Goal: Task Accomplishment & Management: Manage account settings

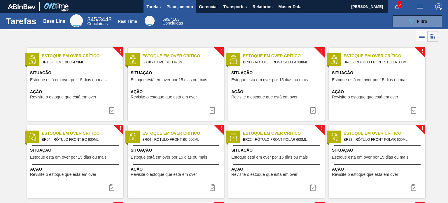
click at [181, 9] on span "Planejamento" at bounding box center [180, 6] width 27 height 7
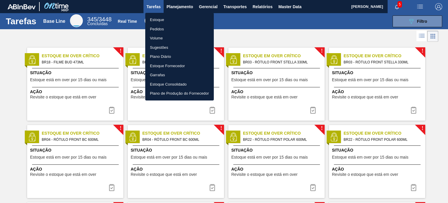
click at [175, 17] on li "Estoque" at bounding box center [179, 19] width 69 height 9
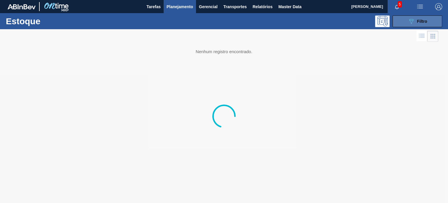
click at [414, 22] on icon "089F7B8B-B2A5-4AFE-B5C0-19BA573D28AC" at bounding box center [411, 21] width 7 height 7
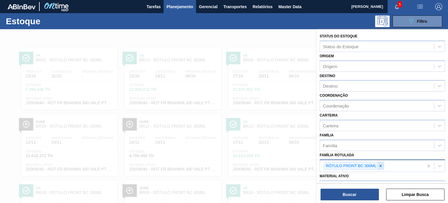
click at [383, 162] on div at bounding box center [380, 165] width 6 height 7
click at [379, 163] on div at bounding box center [380, 165] width 6 height 7
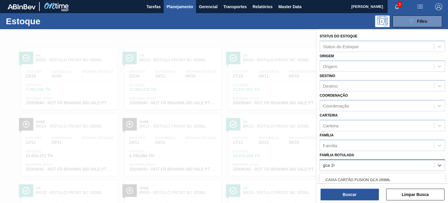
type Rotulada "gca 200"
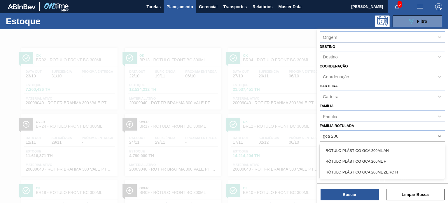
click at [350, 153] on div "RÓTULO PLÁSTICO GCA 200ML AH" at bounding box center [382, 150] width 125 height 11
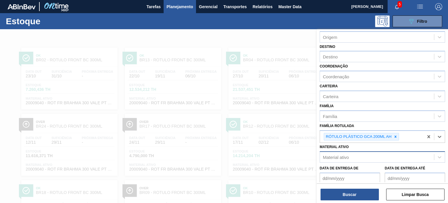
click at [350, 153] on div "Material ativo" at bounding box center [377, 157] width 114 height 8
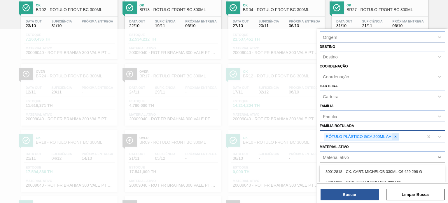
click at [394, 138] on div at bounding box center [395, 136] width 6 height 7
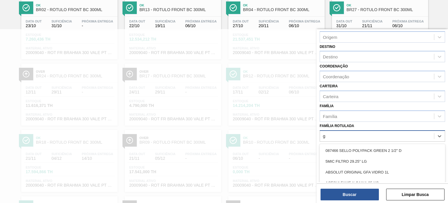
scroll to position [80, 0]
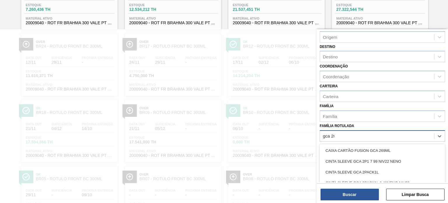
type Rotulada "gca 200"
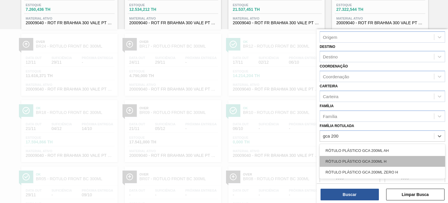
click at [382, 156] on div "RÓTULO PLÁSTICO GCA 200ML H" at bounding box center [382, 161] width 125 height 11
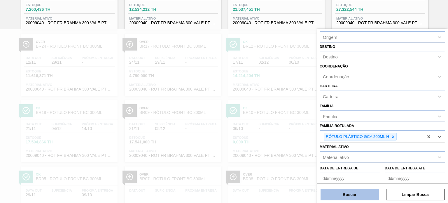
click at [353, 197] on button "Buscar" at bounding box center [350, 194] width 58 height 12
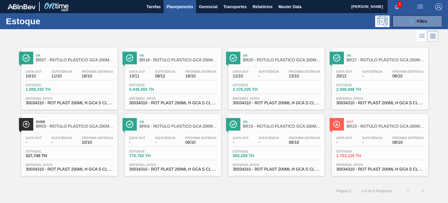
drag, startPoint x: 408, startPoint y: 20, endPoint x: 408, endPoint y: 37, distance: 17.5
click at [408, 20] on icon "089F7B8B-B2A5-4AFE-B5C0-19BA573D28AC" at bounding box center [411, 21] width 7 height 7
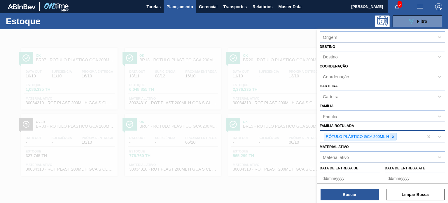
click at [394, 134] on icon at bounding box center [393, 136] width 4 height 4
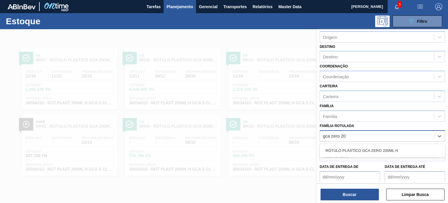
type Rotulada "gca zero 200"
click at [385, 146] on div "RÓTULO PLÁSTICO GCA ZERO 200ML H" at bounding box center [382, 150] width 125 height 11
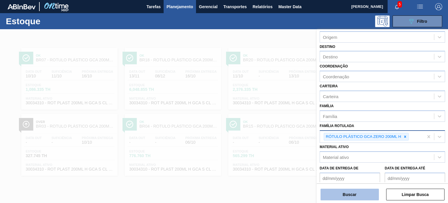
click at [355, 196] on button "Buscar" at bounding box center [350, 194] width 58 height 12
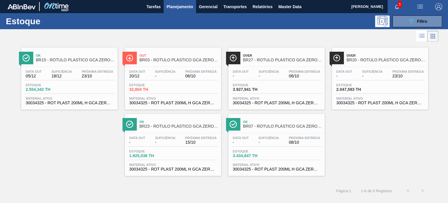
drag, startPoint x: 261, startPoint y: 119, endPoint x: 275, endPoint y: 57, distance: 63.4
click at [176, 8] on span "Planejamento" at bounding box center [180, 6] width 27 height 7
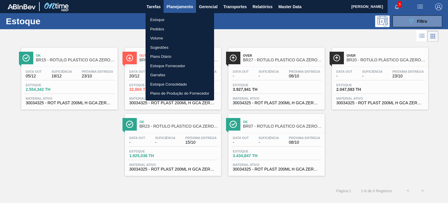
click at [169, 29] on li "Pedidos" at bounding box center [180, 28] width 69 height 9
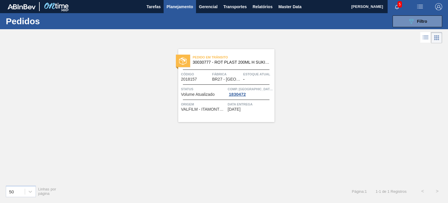
drag, startPoint x: 411, startPoint y: 25, endPoint x: 397, endPoint y: 33, distance: 15.8
click at [410, 25] on button "089F7B8B-B2A5-4AFE-B5C0-19BA573D28AC Filtro" at bounding box center [418, 21] width 50 height 12
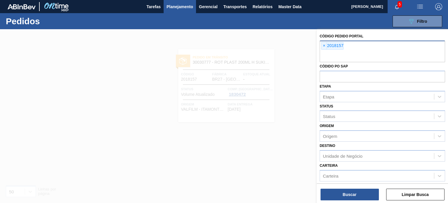
click at [323, 48] on span "×" at bounding box center [324, 45] width 6 height 7
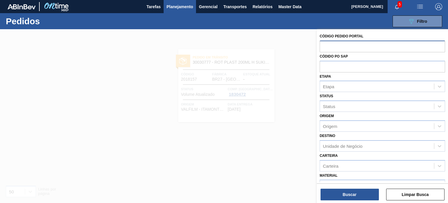
paste input "2023557"
type input "2023557"
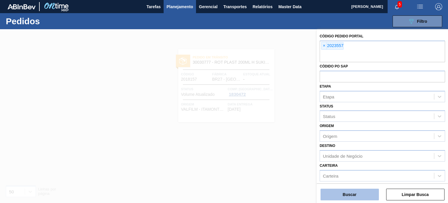
click at [367, 196] on button "Buscar" at bounding box center [350, 194] width 58 height 12
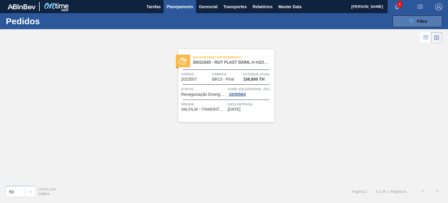
click at [400, 22] on button "089F7B8B-B2A5-4AFE-B5C0-19BA573D28AC Filtro" at bounding box center [418, 21] width 50 height 12
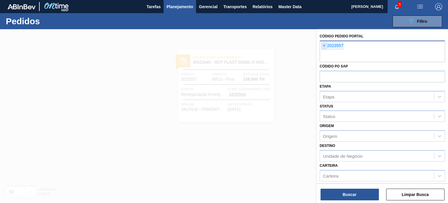
click at [323, 48] on span "×" at bounding box center [324, 45] width 6 height 7
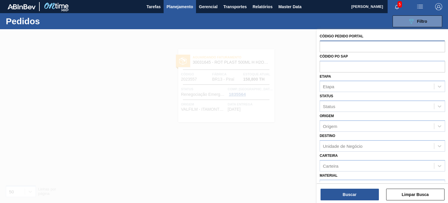
paste input "2023044"
type input "2023044"
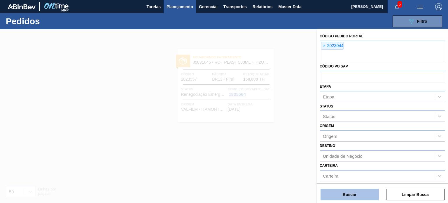
click at [362, 194] on button "Buscar" at bounding box center [350, 194] width 58 height 12
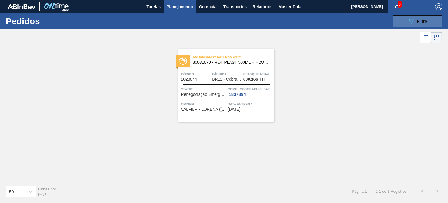
click at [413, 18] on icon "089F7B8B-B2A5-4AFE-B5C0-19BA573D28AC" at bounding box center [411, 21] width 7 height 7
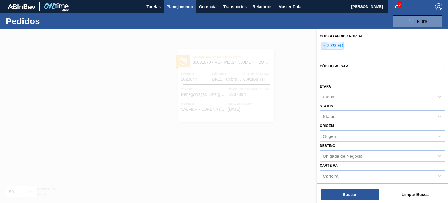
click at [323, 45] on span "×" at bounding box center [324, 45] width 6 height 7
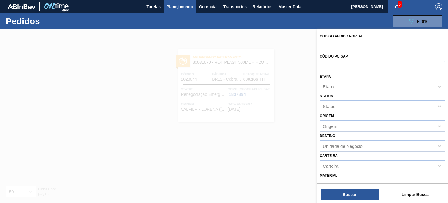
paste input "2023526"
type input "2023526"
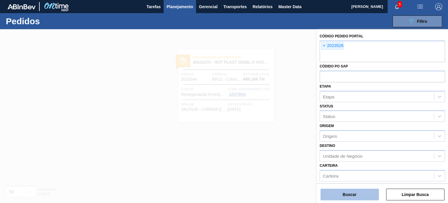
click at [371, 191] on button "Buscar" at bounding box center [350, 194] width 58 height 12
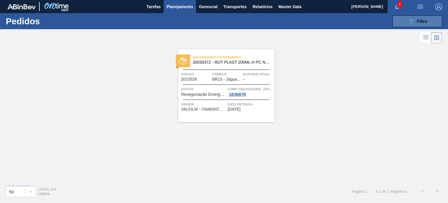
click at [411, 22] on icon at bounding box center [411, 21] width 4 height 5
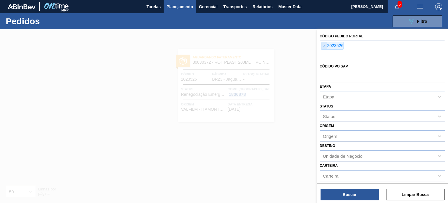
click at [322, 48] on span "×" at bounding box center [324, 45] width 6 height 7
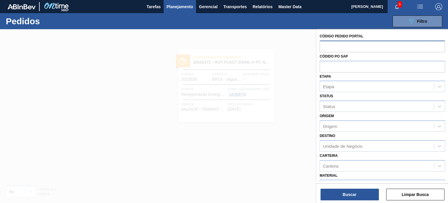
paste input "2023513"
type input "2023513"
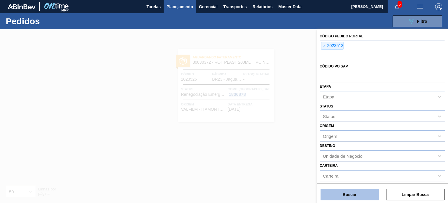
click at [357, 188] on button "Buscar" at bounding box center [350, 194] width 58 height 12
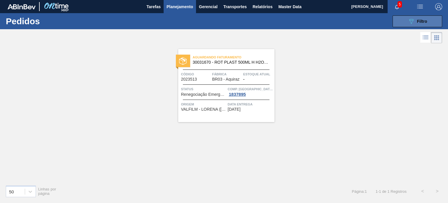
click at [399, 21] on button "089F7B8B-B2A5-4AFE-B5C0-19BA573D28AC Filtro" at bounding box center [418, 21] width 50 height 12
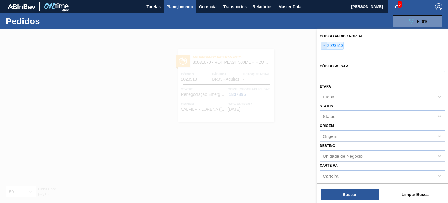
click at [322, 48] on span "×" at bounding box center [324, 45] width 6 height 7
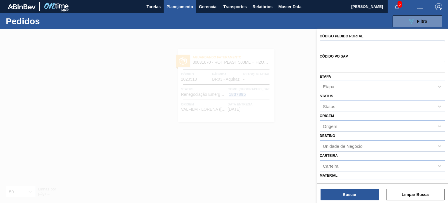
paste input "2031785"
type input "2031785"
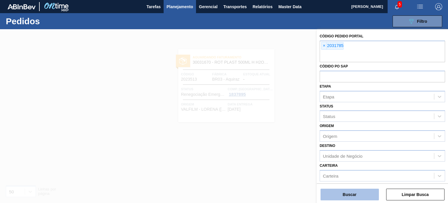
click at [351, 192] on button "Buscar" at bounding box center [350, 194] width 58 height 12
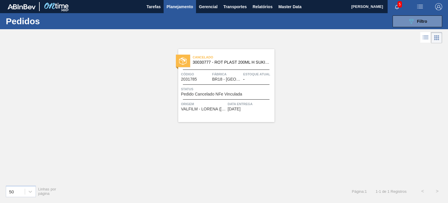
click at [174, 6] on span "Planejamento" at bounding box center [180, 6] width 27 height 7
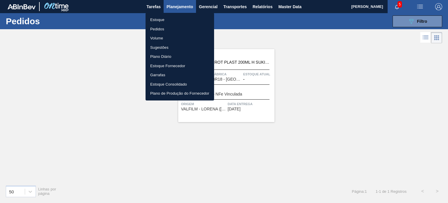
click at [170, 17] on li "Estoque" at bounding box center [180, 19] width 69 height 9
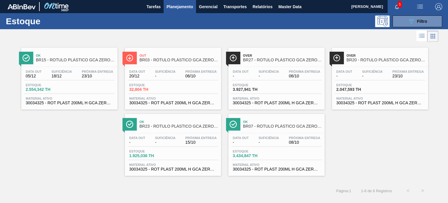
click at [4, 61] on div "Ok BR15 - RÓTULO PLÁSTICO GCA ZERO 200ML H Data out 05/12 Suficiência 18/12 Pró…" at bounding box center [224, 109] width 448 height 132
click at [174, 8] on span "Planejamento" at bounding box center [180, 6] width 27 height 7
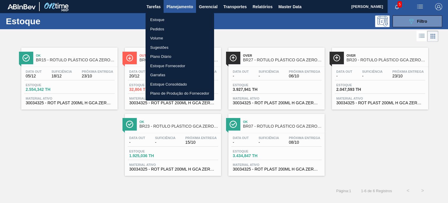
click at [164, 19] on li "Estoque" at bounding box center [180, 19] width 69 height 9
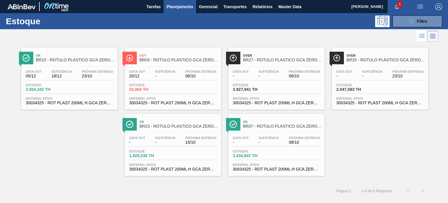
click at [165, 15] on div "Estoque 089F7B8B-B2A5-4AFE-B5C0-19BA573D28AC Filtro" at bounding box center [224, 21] width 448 height 16
click at [169, 10] on button "Planejamento" at bounding box center [180, 6] width 32 height 13
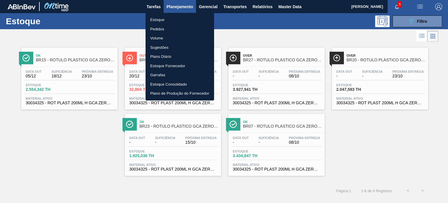
click at [162, 31] on li "Pedidos" at bounding box center [180, 28] width 69 height 9
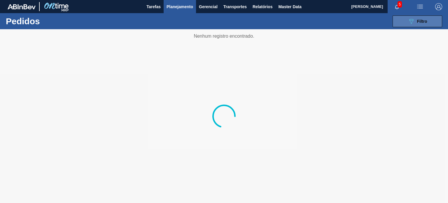
click at [416, 27] on button "089F7B8B-B2A5-4AFE-B5C0-19BA573D28AC Filtro" at bounding box center [418, 21] width 50 height 12
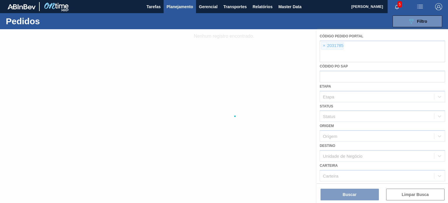
click at [326, 46] on div at bounding box center [224, 116] width 448 height 174
click at [321, 47] on div at bounding box center [224, 116] width 448 height 174
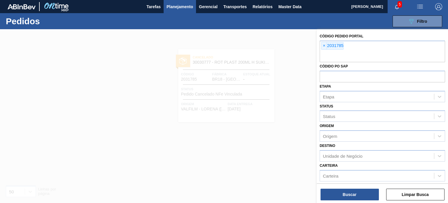
click at [323, 46] on span "×" at bounding box center [324, 45] width 6 height 7
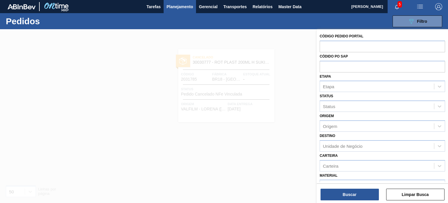
paste input "2042470"
type input "2042470"
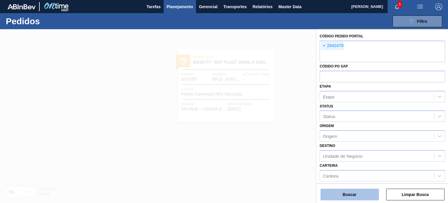
click at [356, 195] on button "Buscar" at bounding box center [350, 194] width 58 height 12
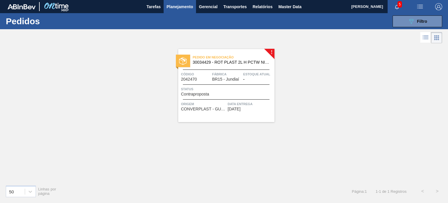
click at [177, 11] on button "Planejamento" at bounding box center [180, 6] width 32 height 13
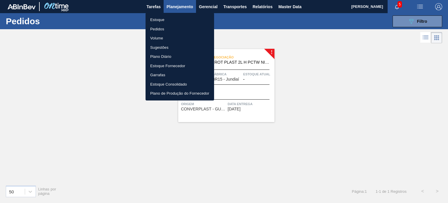
click at [164, 17] on li "Estoque" at bounding box center [180, 19] width 69 height 9
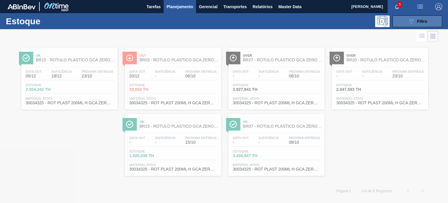
click at [406, 24] on button "089F7B8B-B2A5-4AFE-B5C0-19BA573D28AC Filtro" at bounding box center [418, 21] width 50 height 12
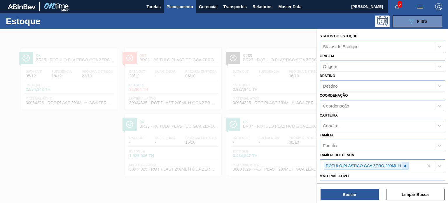
click at [405, 164] on icon at bounding box center [405, 166] width 4 height 4
paste Rotulada "RÓTULO PLÁSTICO PC TWIST 2L H"
type Rotulada "RÓTULO PLÁSTICO PC TWIST 2L H"
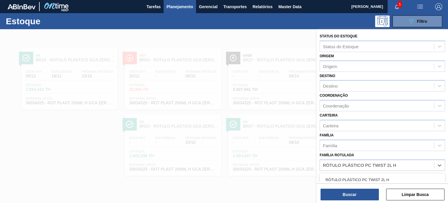
click at [380, 176] on div "RÓTULO PLÁSTICO PC TWIST 2L H" at bounding box center [382, 179] width 125 height 11
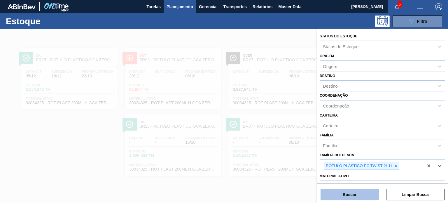
click at [371, 199] on button "Buscar" at bounding box center [350, 194] width 58 height 12
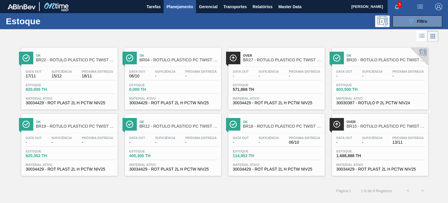
click at [175, 10] on span "Planejamento" at bounding box center [180, 6] width 27 height 7
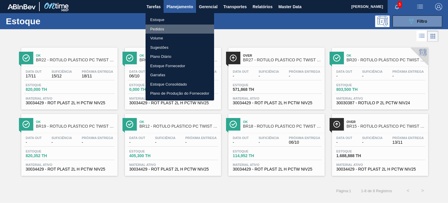
click at [163, 27] on li "Pedidos" at bounding box center [180, 28] width 69 height 9
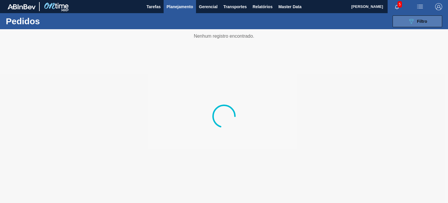
click at [412, 22] on icon "089F7B8B-B2A5-4AFE-B5C0-19BA573D28AC" at bounding box center [411, 21] width 7 height 7
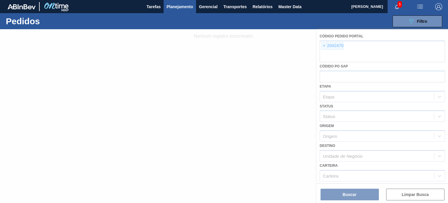
click at [326, 48] on div at bounding box center [224, 116] width 448 height 174
click at [324, 48] on div at bounding box center [224, 116] width 448 height 174
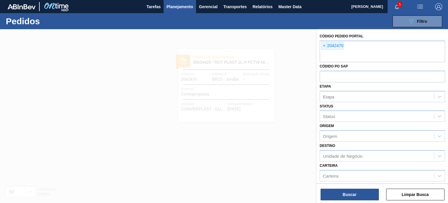
click at [324, 46] on span "×" at bounding box center [324, 45] width 6 height 7
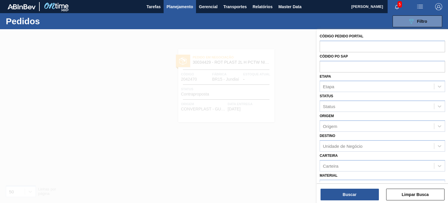
paste input "2043650"
type input "2043650"
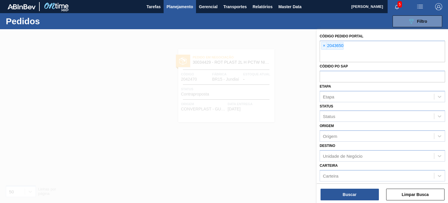
click at [335, 188] on div "Buscar Limpar Busca" at bounding box center [382, 191] width 131 height 16
click at [335, 189] on button "Buscar" at bounding box center [350, 194] width 58 height 12
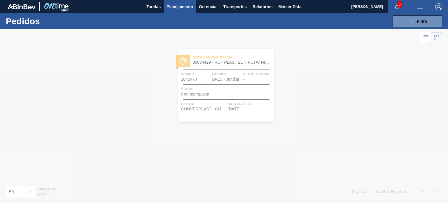
drag, startPoint x: 204, startPoint y: 78, endPoint x: 165, endPoint y: 83, distance: 38.5
click at [161, 83] on div at bounding box center [224, 116] width 448 height 174
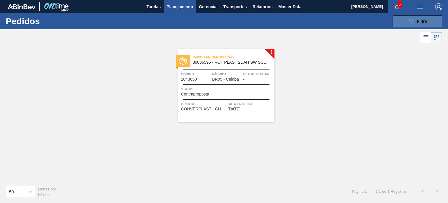
click at [419, 18] on div "089F7B8B-B2A5-4AFE-B5C0-19BA573D28AC Filtro" at bounding box center [418, 21] width 20 height 7
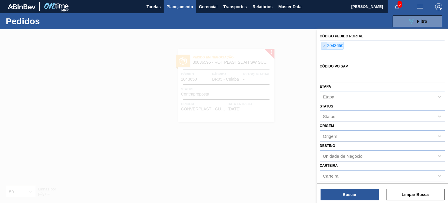
click at [325, 49] on span "×" at bounding box center [324, 45] width 6 height 7
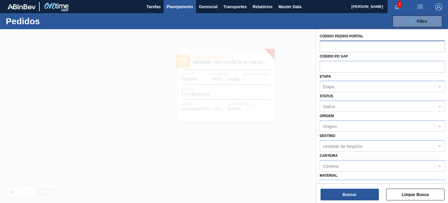
paste input "2043665"
type input "2043665"
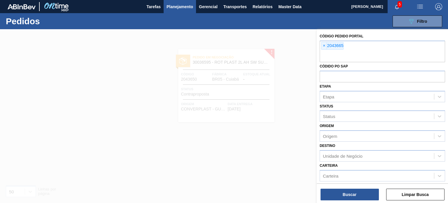
click at [359, 188] on div "Buscar Limpar Busca" at bounding box center [382, 191] width 131 height 16
click at [358, 189] on button "Buscar" at bounding box center [350, 194] width 58 height 12
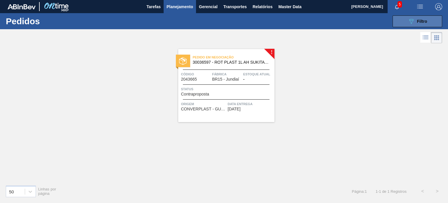
click at [400, 24] on button "089F7B8B-B2A5-4AFE-B5C0-19BA573D28AC Filtro" at bounding box center [418, 21] width 50 height 12
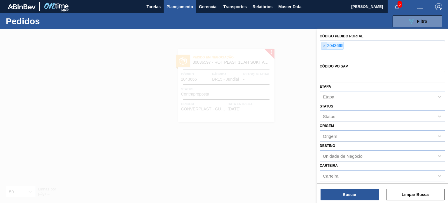
click at [325, 46] on span "×" at bounding box center [324, 45] width 6 height 7
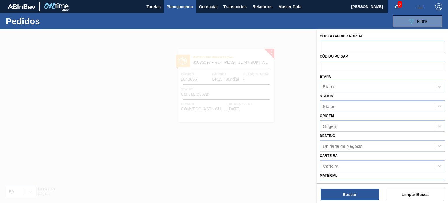
paste input "2043666"
type input "2043666"
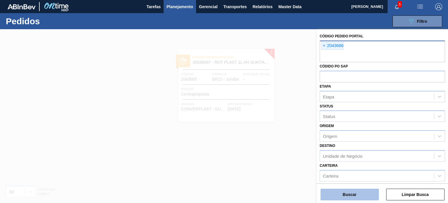
click at [344, 199] on button "Buscar" at bounding box center [350, 194] width 58 height 12
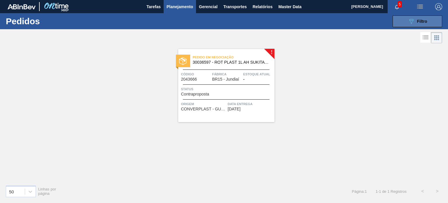
click at [405, 25] on button "089F7B8B-B2A5-4AFE-B5C0-19BA573D28AC Filtro" at bounding box center [418, 21] width 50 height 12
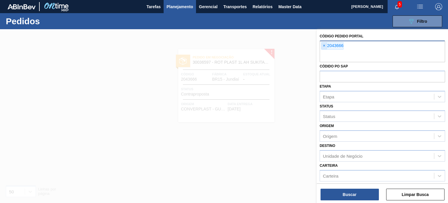
click at [323, 47] on span "×" at bounding box center [324, 45] width 6 height 7
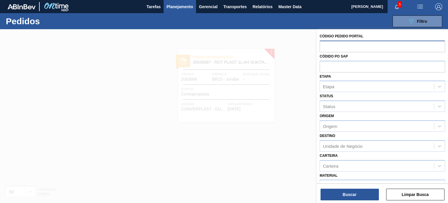
paste input "2044366"
type input "2044366"
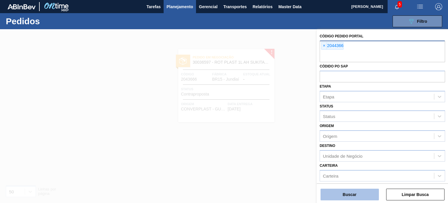
click at [346, 193] on button "Buscar" at bounding box center [350, 194] width 58 height 12
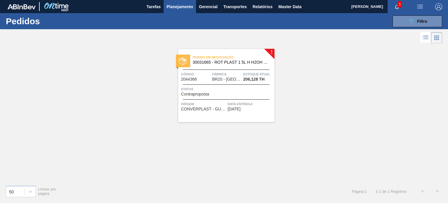
drag, startPoint x: 174, startPoint y: 7, endPoint x: 165, endPoint y: 15, distance: 11.4
click at [174, 8] on span "Planejamento" at bounding box center [180, 6] width 27 height 7
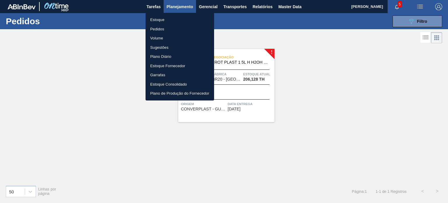
click at [163, 15] on ul "Estoque Pedidos Volume Sugestões Plano Diário Estoque Fornecedor Garrafas Estoq…" at bounding box center [180, 56] width 69 height 87
click at [163, 16] on li "Estoque" at bounding box center [180, 19] width 69 height 9
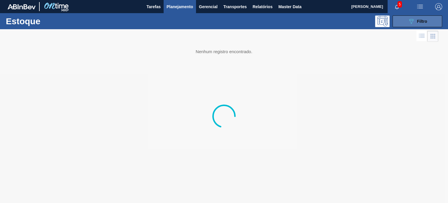
click at [408, 27] on button "089F7B8B-B2A5-4AFE-B5C0-19BA573D28AC Filtro" at bounding box center [418, 21] width 50 height 12
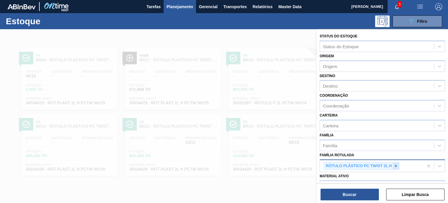
click at [395, 165] on icon at bounding box center [396, 165] width 2 height 2
paste Rotulada "RÓTULO PLÁSTICO H2OH LIMAO 1,5L H"
type Rotulada "RÓTULO PLÁSTICO H2OH LIMAO 1,5L H"
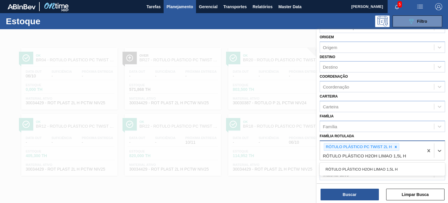
scroll to position [29, 0]
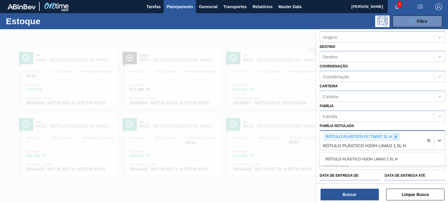
click at [396, 134] on icon at bounding box center [396, 136] width 4 height 4
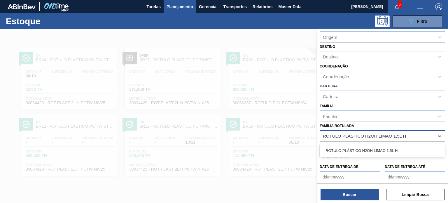
click at [381, 146] on div "RÓTULO PLÁSTICO H2OH LIMAO 1,5L H" at bounding box center [382, 150] width 125 height 11
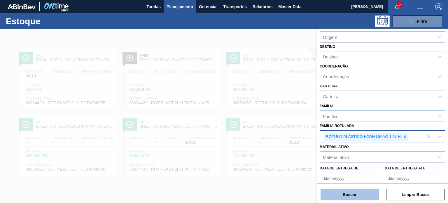
click at [367, 193] on button "Buscar" at bounding box center [350, 194] width 58 height 12
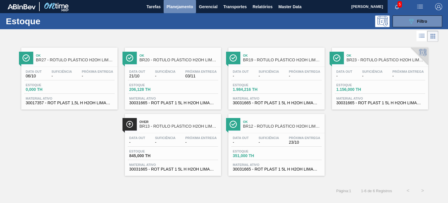
click at [175, 7] on span "Planejamento" at bounding box center [180, 6] width 27 height 7
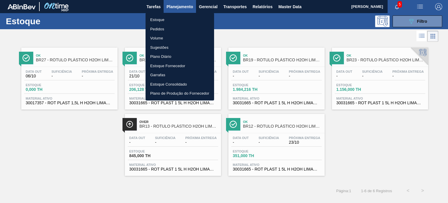
click at [162, 26] on li "Pedidos" at bounding box center [180, 28] width 69 height 9
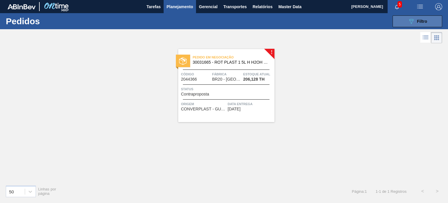
click at [415, 22] on div "089F7B8B-B2A5-4AFE-B5C0-19BA573D28AC Filtro" at bounding box center [418, 21] width 20 height 7
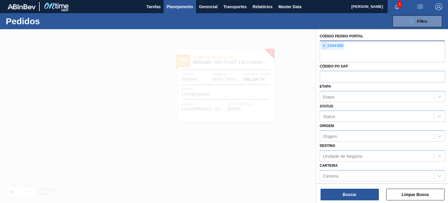
click at [323, 44] on span "×" at bounding box center [324, 45] width 6 height 7
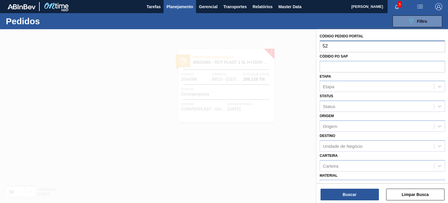
type input "5"
type input "2027"
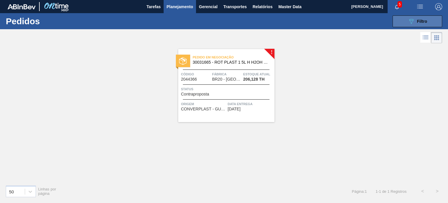
click at [409, 22] on icon "089F7B8B-B2A5-4AFE-B5C0-19BA573D28AC" at bounding box center [411, 21] width 7 height 7
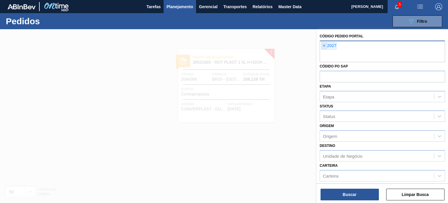
click at [325, 49] on span "×" at bounding box center [324, 45] width 6 height 7
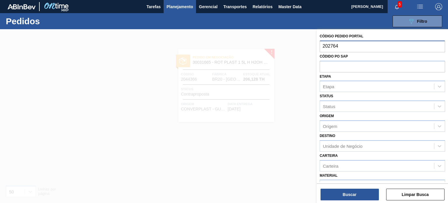
type input "2027649"
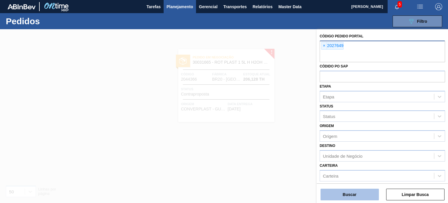
click at [363, 199] on button "Buscar" at bounding box center [350, 194] width 58 height 12
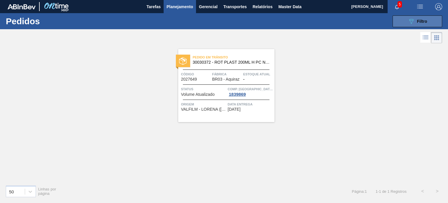
click at [413, 21] on icon at bounding box center [411, 21] width 4 height 5
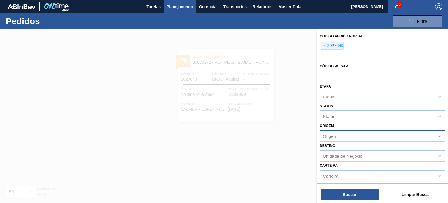
click at [438, 131] on div at bounding box center [439, 136] width 10 height 10
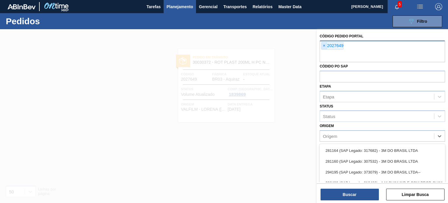
click at [325, 49] on div "× 2027649" at bounding box center [332, 46] width 22 height 8
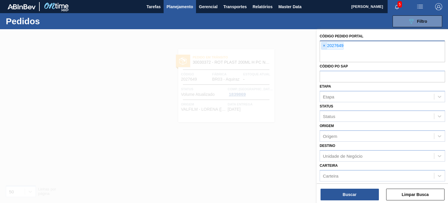
click at [324, 46] on span "×" at bounding box center [324, 45] width 6 height 7
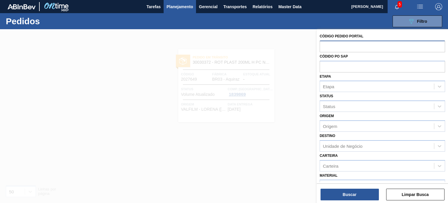
paste input "2042523"
type input "2042523"
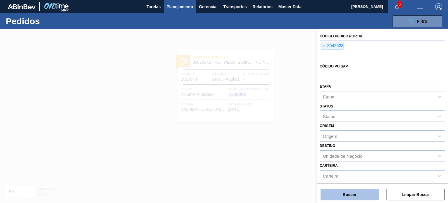
click at [336, 194] on button "Buscar" at bounding box center [350, 194] width 58 height 12
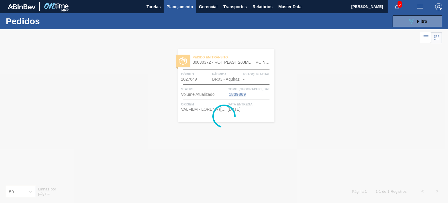
drag, startPoint x: 184, startPoint y: 80, endPoint x: 149, endPoint y: 75, distance: 35.3
click at [146, 76] on div at bounding box center [224, 116] width 448 height 174
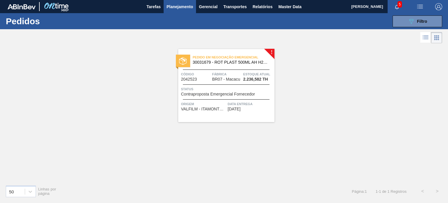
click at [402, 29] on div "089F7B8B-B2A5-4AFE-B5C0-19BA573D28AC Filtro Código Pedido Portal × 2042523 Códi…" at bounding box center [268, 21] width 356 height 17
click at [402, 28] on div "089F7B8B-B2A5-4AFE-B5C0-19BA573D28AC Filtro Código Pedido Portal × 2042523 Códi…" at bounding box center [268, 21] width 356 height 17
click at [401, 25] on button "089F7B8B-B2A5-4AFE-B5C0-19BA573D28AC Filtro" at bounding box center [418, 21] width 50 height 12
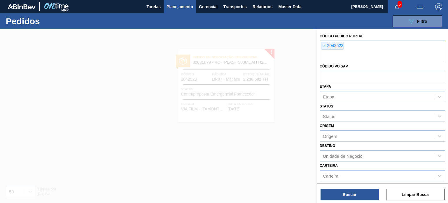
click at [325, 45] on span "×" at bounding box center [324, 45] width 6 height 7
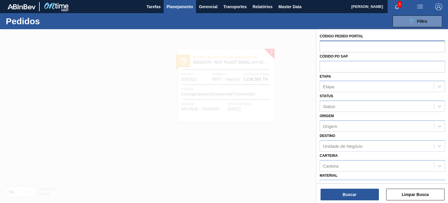
paste input "2042711"
type input "2042711"
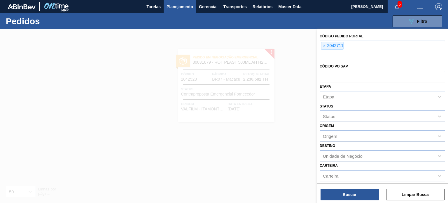
click at [339, 202] on div "Código Pedido Portal × 2042711 Códido PO SAP Etapa Etapa Status Status Origem O…" at bounding box center [382, 116] width 131 height 175
click at [342, 196] on button "Buscar" at bounding box center [350, 194] width 58 height 12
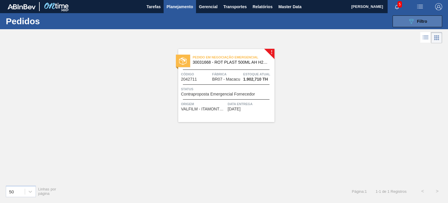
click at [424, 15] on button "089F7B8B-B2A5-4AFE-B5C0-19BA573D28AC Filtro" at bounding box center [418, 21] width 50 height 12
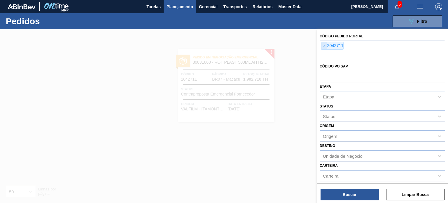
click at [326, 44] on span "×" at bounding box center [324, 45] width 6 height 7
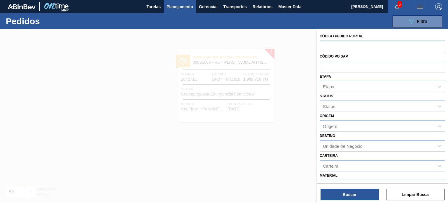
paste input "2044340"
type input "2044340"
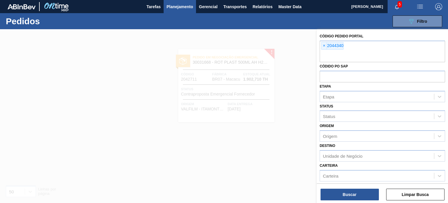
click at [343, 201] on div "Código Pedido Portal × 2044340 Códido PO SAP Etapa Etapa Status Status Origem O…" at bounding box center [382, 116] width 131 height 175
click at [345, 197] on button "Buscar" at bounding box center [350, 194] width 58 height 12
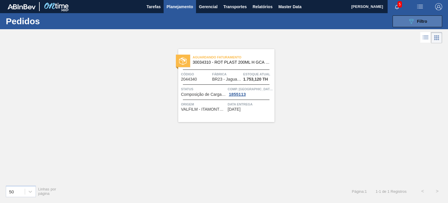
click at [405, 22] on button "089F7B8B-B2A5-4AFE-B5C0-19BA573D28AC Filtro" at bounding box center [418, 21] width 50 height 12
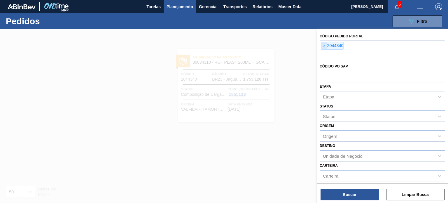
click at [323, 49] on span "×" at bounding box center [324, 45] width 6 height 7
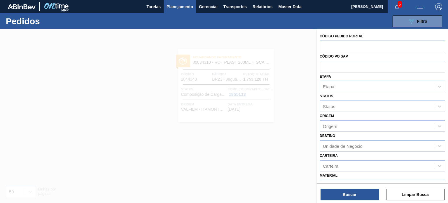
paste input "2042417"
type input "2042417"
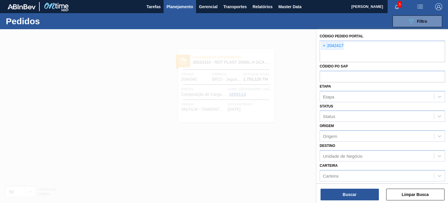
click at [342, 201] on div "Código Pedido Portal × 2042417 Códido PO SAP Etapa Etapa Status Status Origem O…" at bounding box center [382, 116] width 131 height 175
click at [343, 199] on button "Buscar" at bounding box center [350, 194] width 58 height 12
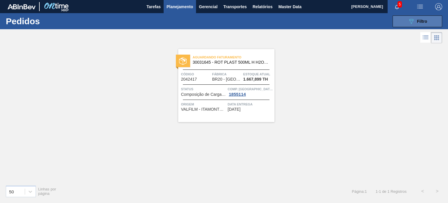
click at [415, 20] on div "089F7B8B-B2A5-4AFE-B5C0-19BA573D28AC Filtro" at bounding box center [418, 21] width 20 height 7
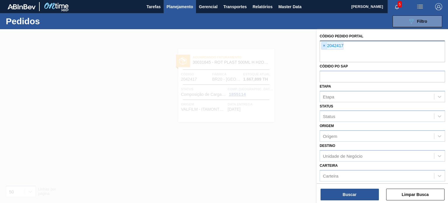
click at [325, 47] on span "×" at bounding box center [324, 45] width 6 height 7
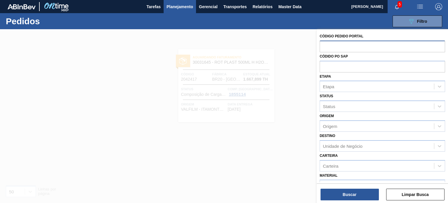
paste input "2009056"
type input "2009056"
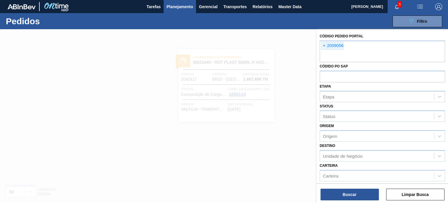
click at [328, 200] on div "Código Pedido Portal × 2009056 Códido PO SAP Etapa Etapa Status Status Origem O…" at bounding box center [382, 116] width 131 height 175
click at [330, 196] on button "Buscar" at bounding box center [350, 194] width 58 height 12
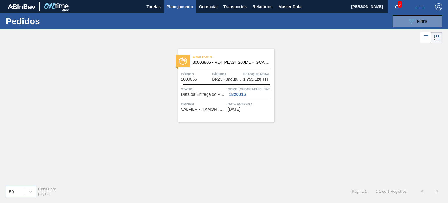
click at [233, 102] on span "Data Entrega" at bounding box center [250, 104] width 45 height 6
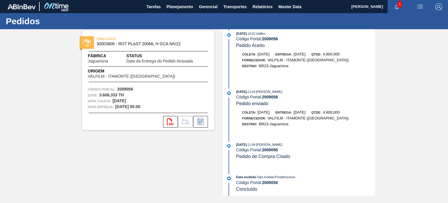
scroll to position [756, 0]
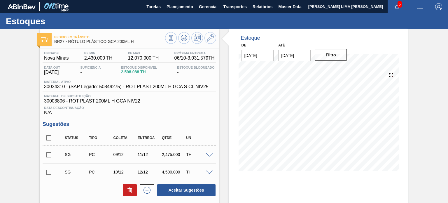
click at [307, 57] on input "[DATE]" at bounding box center [294, 56] width 32 height 12
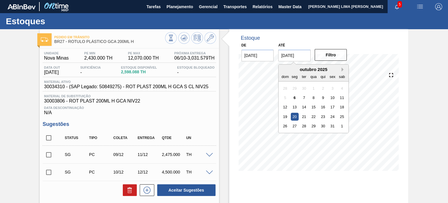
click at [345, 69] on button "Next Month" at bounding box center [344, 69] width 4 height 4
click at [341, 125] on div "31" at bounding box center [342, 126] width 8 height 8
type input "[DATE]"
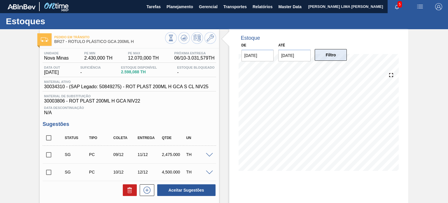
click at [329, 58] on button "Filtro" at bounding box center [331, 55] width 32 height 12
click at [31, 85] on div "Pedido em Trânsito BR27 - RÓTULO PLÁSTICO GCA 200ML H Unidade Nova Minas PE MIN…" at bounding box center [224, 190] width 448 height 322
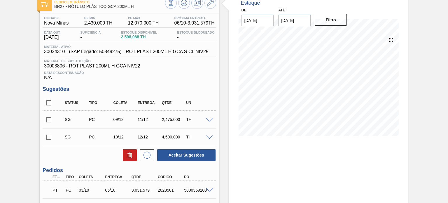
scroll to position [87, 0]
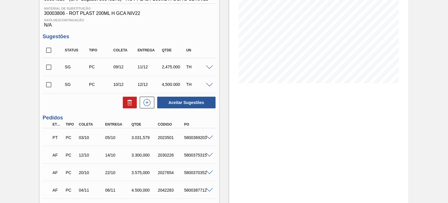
click at [211, 152] on div at bounding box center [210, 154] width 12 height 4
click at [211, 154] on span at bounding box center [209, 155] width 7 height 4
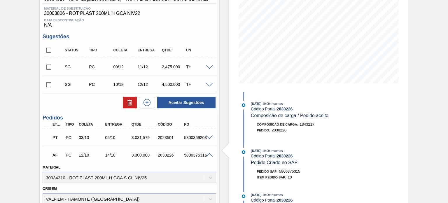
click at [209, 139] on span at bounding box center [209, 137] width 7 height 4
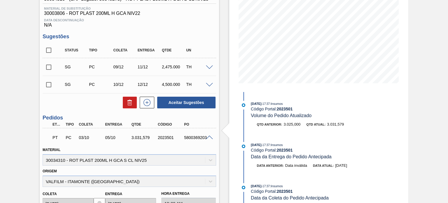
click at [57, 143] on div "PT" at bounding box center [57, 137] width 13 height 13
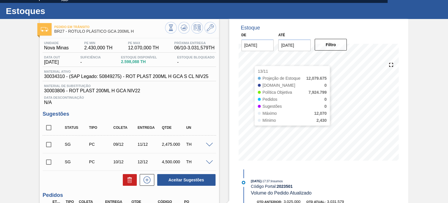
scroll to position [0, 0]
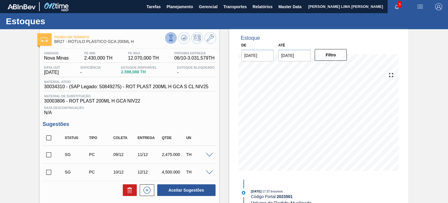
click at [169, 37] on icon at bounding box center [171, 38] width 6 height 6
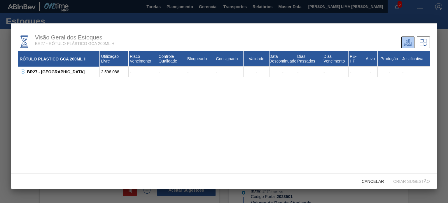
click at [20, 74] on button at bounding box center [22, 72] width 6 height 6
drag, startPoint x: 118, startPoint y: 83, endPoint x: 100, endPoint y: 84, distance: 18.1
click at [100, 84] on div "2.598,088" at bounding box center [114, 82] width 29 height 10
copy div "2.598,088"
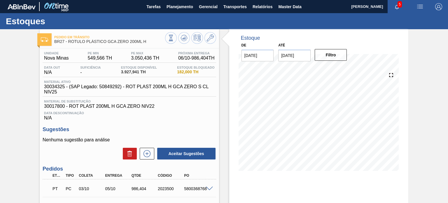
click at [306, 55] on input "20/10/2025" at bounding box center [294, 56] width 32 height 12
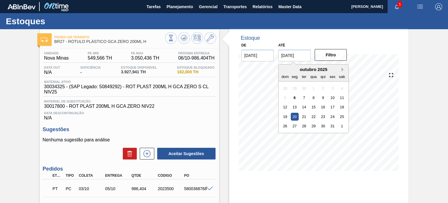
click at [344, 71] on button "Next Month" at bounding box center [344, 69] width 4 height 4
click at [337, 125] on div "25 26 27 28 29 30 31" at bounding box center [314, 125] width 66 height 9
click at [340, 127] on div "31" at bounding box center [342, 126] width 8 height 8
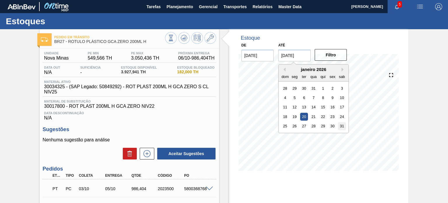
type input "[DATE]"
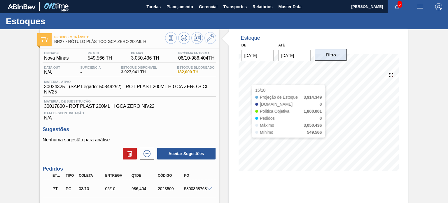
click at [332, 52] on button "Filtro" at bounding box center [331, 55] width 32 height 12
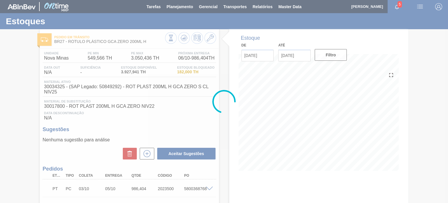
click at [127, 50] on div "Unidade Nova Minas PE MIN 549,566 TH PE MAX 3.050,436 TH Próxima Entrega 06/10 …" at bounding box center [129, 162] width 179 height 228
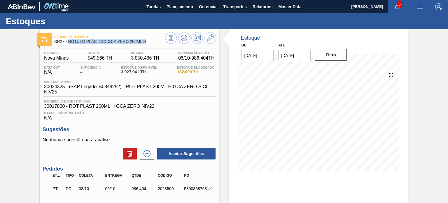
drag, startPoint x: 153, startPoint y: 41, endPoint x: 69, endPoint y: 42, distance: 84.0
click at [69, 42] on span "BR27 - RÓTULO PLÁSTICO GCA ZERO 200ML H" at bounding box center [109, 41] width 111 height 4
copy span "RÓTULO PLÁSTICO GCA ZERO 200ML H"
click at [173, 38] on icon at bounding box center [171, 38] width 6 height 6
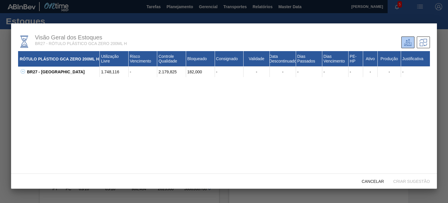
click at [23, 73] on icon at bounding box center [23, 71] width 4 height 4
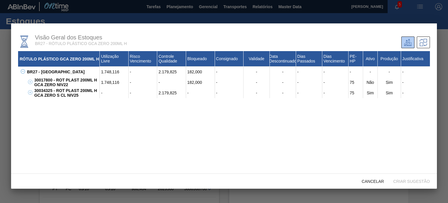
click at [114, 83] on div "1.748,116" at bounding box center [114, 82] width 29 height 10
click at [113, 83] on div "1.748,116" at bounding box center [114, 82] width 29 height 10
copy div "1.748,116"
click at [170, 96] on div "2.179,825" at bounding box center [171, 92] width 29 height 10
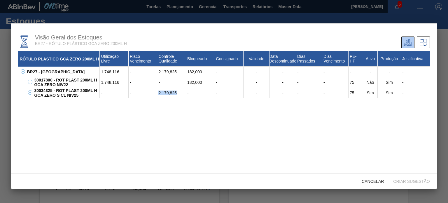
click at [170, 96] on div "2.179,825" at bounding box center [171, 92] width 29 height 10
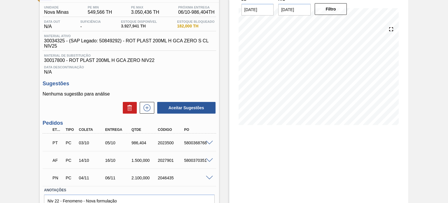
scroll to position [77, 0]
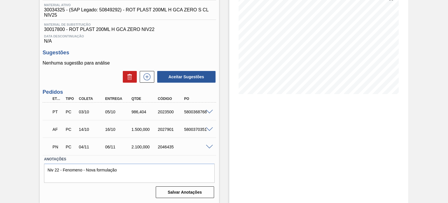
click at [210, 114] on div "5800368768" at bounding box center [197, 111] width 29 height 5
click at [210, 113] on span at bounding box center [209, 112] width 7 height 4
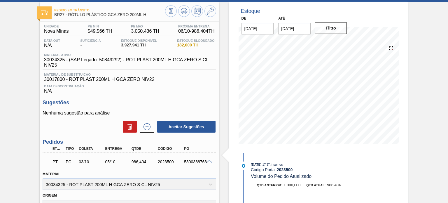
scroll to position [0, 0]
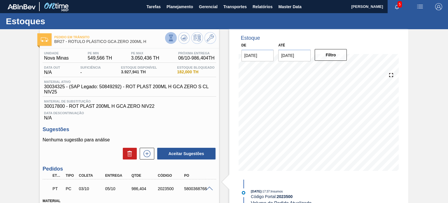
click at [166, 36] on button at bounding box center [171, 38] width 12 height 12
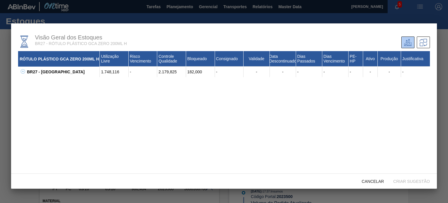
click at [24, 73] on icon at bounding box center [23, 71] width 4 height 4
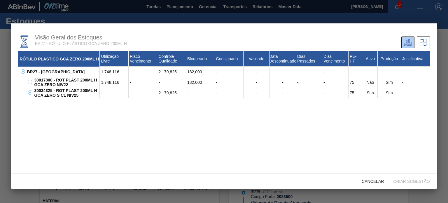
click at [172, 92] on div "2.179,825" at bounding box center [171, 92] width 29 height 10
copy div "2.179,825"
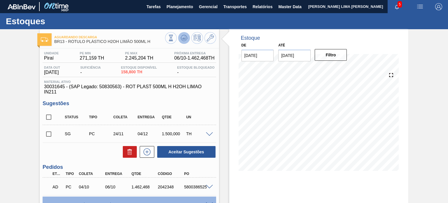
click at [182, 43] on button at bounding box center [184, 38] width 12 height 12
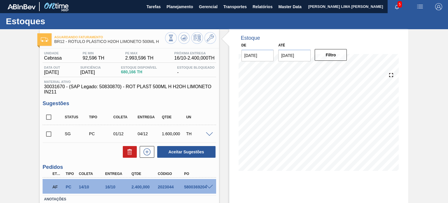
scroll to position [29, 0]
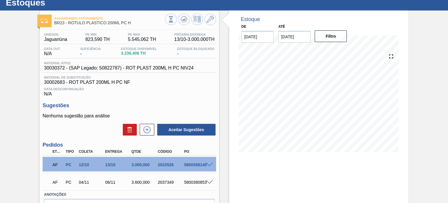
scroll to position [29, 0]
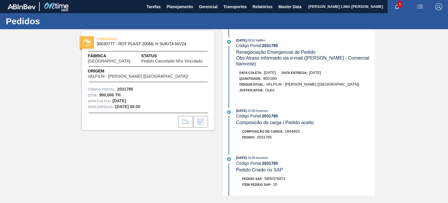
scroll to position [204, 0]
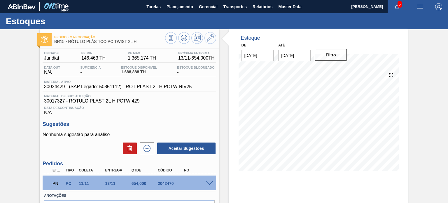
scroll to position [29, 0]
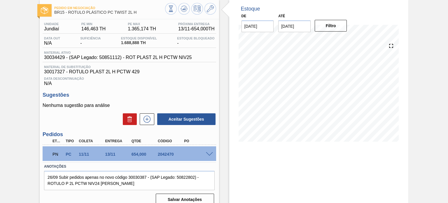
click at [204, 156] on div "PN PC 11/11 13/11 654,000 2042470" at bounding box center [128, 154] width 158 height 12
click at [207, 156] on div "PN PC 11/11 13/11 654,000 2042470" at bounding box center [129, 153] width 173 height 15
click at [209, 155] on span at bounding box center [209, 154] width 7 height 4
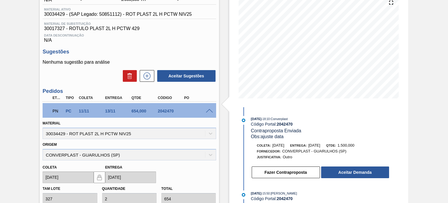
scroll to position [0, 0]
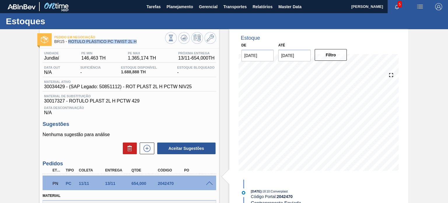
drag, startPoint x: 136, startPoint y: 43, endPoint x: 68, endPoint y: 45, distance: 68.0
click at [68, 45] on div "Pedido em Negociação BR15 - RÓTULO PLÁSTICO PC TWIST 2L H" at bounding box center [109, 39] width 111 height 13
copy span "RÓTULO PLÁSTICO PC TWIST 2L H"
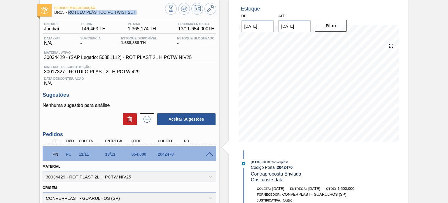
copy span "RÓTULO PLÁSTICO PC TWIST 2L H"
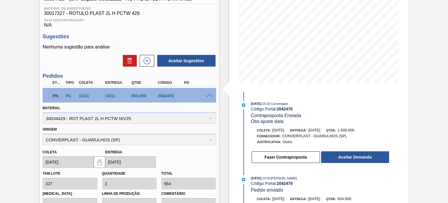
click at [212, 95] on span at bounding box center [209, 96] width 7 height 4
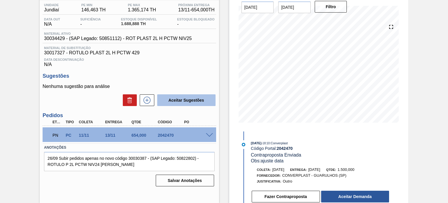
scroll to position [48, 0]
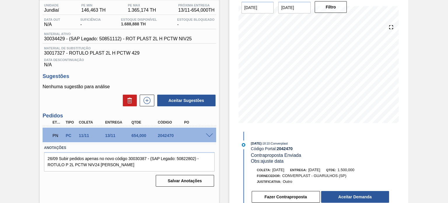
click at [168, 133] on div "2042470" at bounding box center [170, 135] width 29 height 5
click at [168, 134] on div "2042470" at bounding box center [170, 135] width 29 height 5
click at [168, 135] on div "2042470" at bounding box center [170, 135] width 29 height 5
click at [168, 134] on div "2042470" at bounding box center [170, 135] width 29 height 5
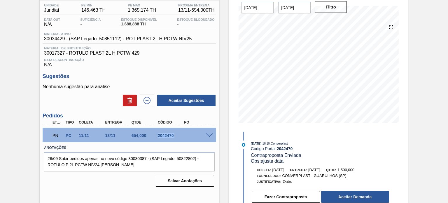
click at [168, 134] on div "2042470" at bounding box center [170, 135] width 29 height 5
copy div "2042470"
click at [281, 195] on button "Fazer Contraproposta" at bounding box center [286, 197] width 68 height 12
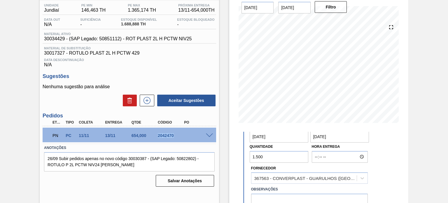
scroll to position [58, 0]
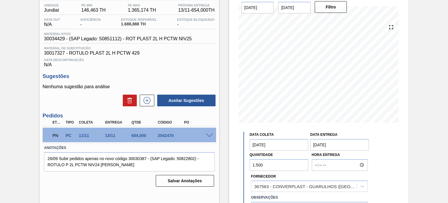
drag, startPoint x: 265, startPoint y: 168, endPoint x: 234, endPoint y: 169, distance: 30.9
click at [234, 169] on div "Estoque De 06/10/2025 Até 31/01/2026 Filtro 22/10 Projeção de Estoque 1,362.038…" at bounding box center [318, 92] width 179 height 222
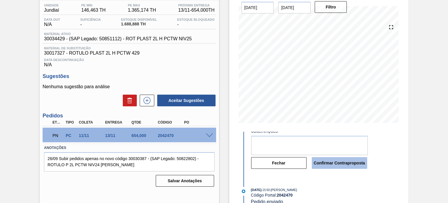
scroll to position [146, 0]
type input "654"
click at [325, 144] on textarea at bounding box center [309, 144] width 117 height 19
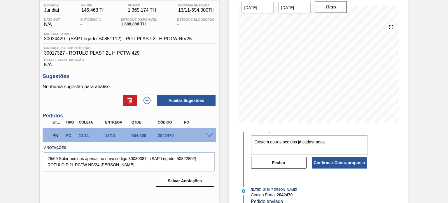
click at [299, 143] on textarea "Existem outros pedidos já cadastrados." at bounding box center [309, 144] width 117 height 19
type textarea "Existem outros pedidos cadastrados."
click at [320, 162] on button "Confirmar Contraproposta" at bounding box center [339, 163] width 55 height 12
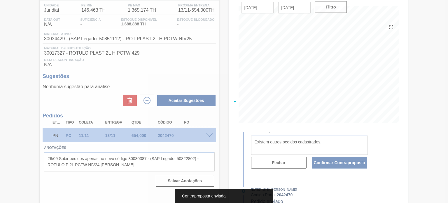
scroll to position [135, 0]
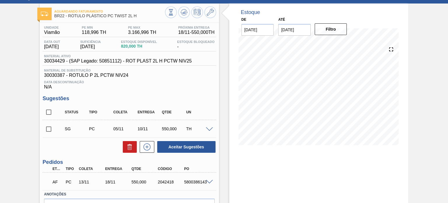
scroll to position [61, 0]
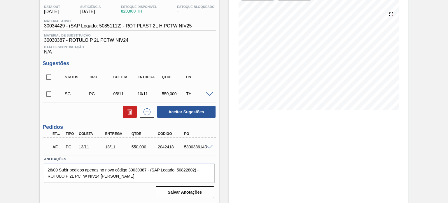
click at [213, 146] on div at bounding box center [210, 146] width 12 height 4
click at [211, 146] on span at bounding box center [209, 147] width 7 height 4
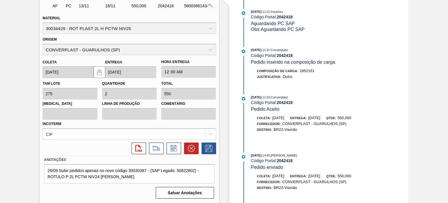
scroll to position [101, 0]
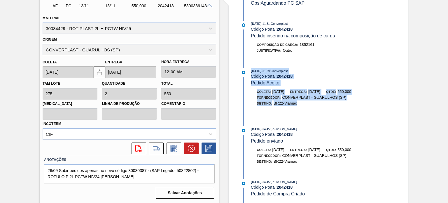
drag, startPoint x: 298, startPoint y: 102, endPoint x: 249, endPoint y: 64, distance: 61.7
click at [255, 69] on span "02/10/2025" at bounding box center [256, 70] width 10 height 3
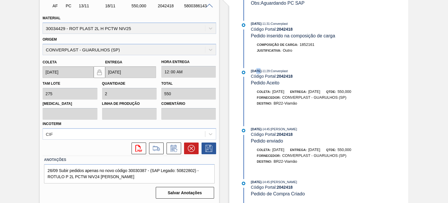
click at [255, 69] on span "02/10/2025" at bounding box center [256, 70] width 10 height 3
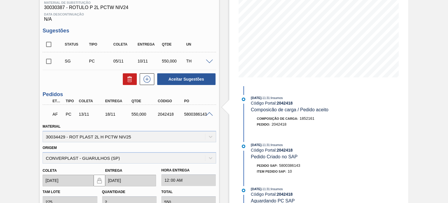
scroll to position [85, 0]
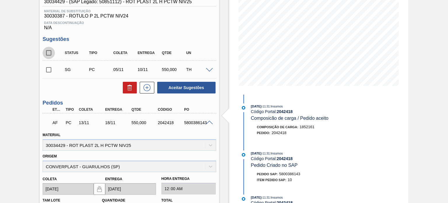
click at [53, 54] on input "checkbox" at bounding box center [49, 53] width 12 height 12
checkbox input "true"
click at [197, 90] on button "Aceitar Sugestões" at bounding box center [186, 88] width 58 height 12
checkbox input "false"
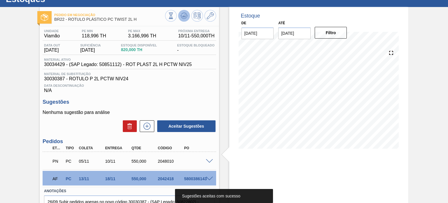
scroll to position [0, 0]
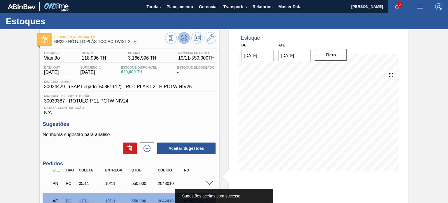
click at [184, 36] on icon at bounding box center [184, 37] width 7 height 7
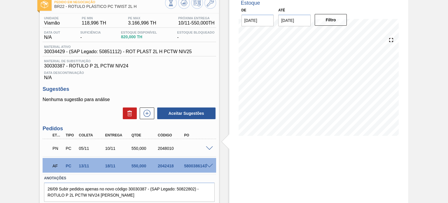
scroll to position [54, 0]
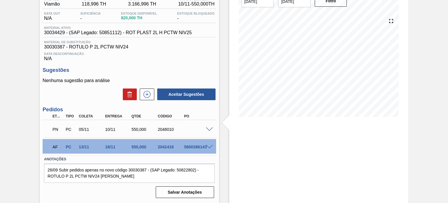
click at [167, 127] on div "2048010" at bounding box center [170, 129] width 29 height 5
copy div "2048010"
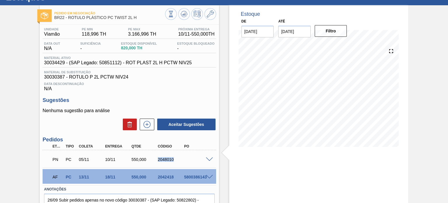
scroll to position [0, 0]
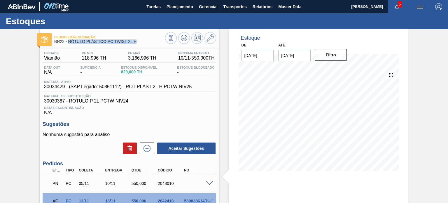
drag, startPoint x: 139, startPoint y: 45, endPoint x: 69, endPoint y: 42, distance: 70.9
click at [69, 42] on div "Pedido em Negociação BR22 - RÓTULO PLÁSTICO PC TWIST 2L H" at bounding box center [109, 39] width 111 height 13
copy span "RÓTULO PLÁSTICO PC TWIST 2L H"
click at [187, 36] on icon at bounding box center [184, 37] width 7 height 7
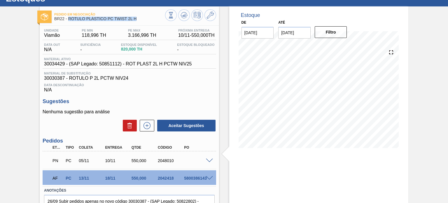
scroll to position [54, 0]
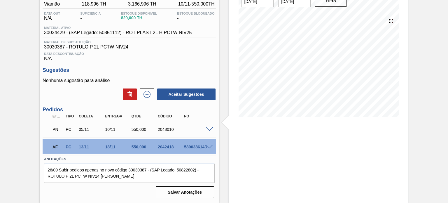
click at [166, 128] on div "2048010" at bounding box center [170, 129] width 29 height 5
copy div "2048010"
click at [168, 147] on div "2042418" at bounding box center [170, 146] width 29 height 5
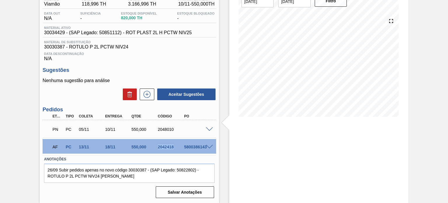
click at [168, 147] on div "2042418" at bounding box center [170, 146] width 29 height 5
copy div "2042418"
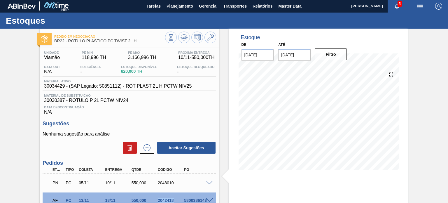
scroll to position [0, 0]
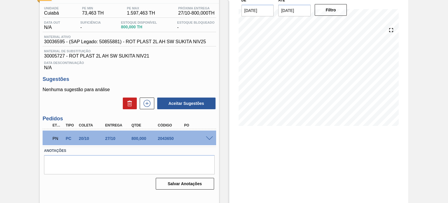
scroll to position [48, 0]
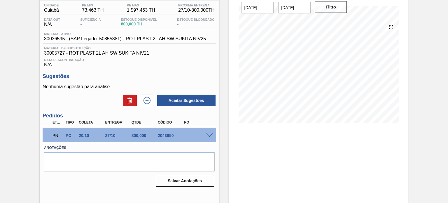
click at [210, 136] on span at bounding box center [209, 135] width 7 height 4
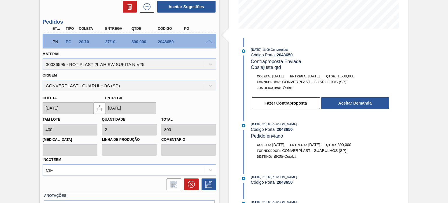
scroll to position [177, 0]
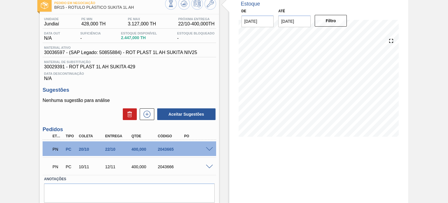
scroll to position [54, 0]
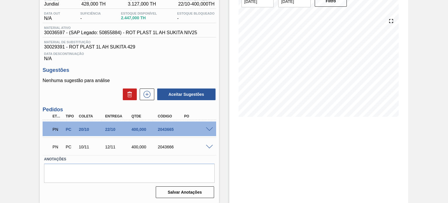
click at [209, 128] on span at bounding box center [209, 129] width 7 height 4
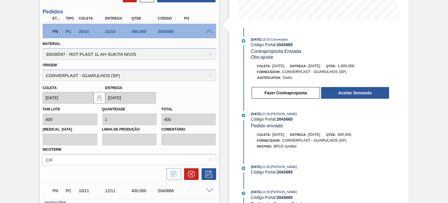
scroll to position [195, 0]
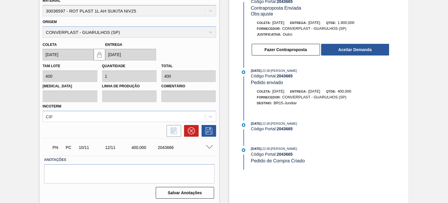
click at [209, 148] on span at bounding box center [209, 147] width 7 height 4
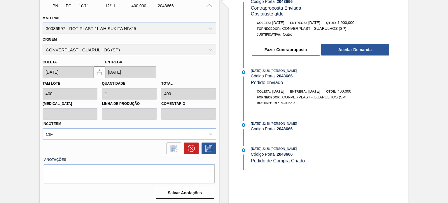
scroll to position [20, 0]
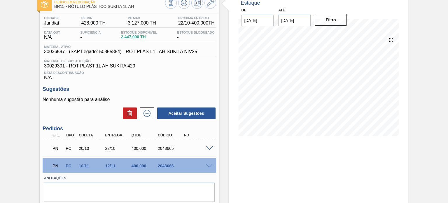
scroll to position [54, 0]
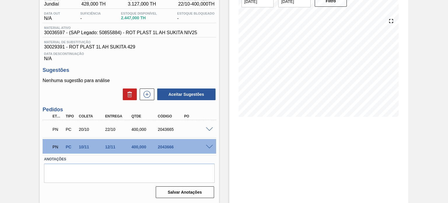
click at [211, 128] on span at bounding box center [209, 129] width 7 height 4
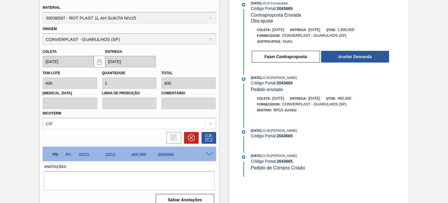
scroll to position [195, 0]
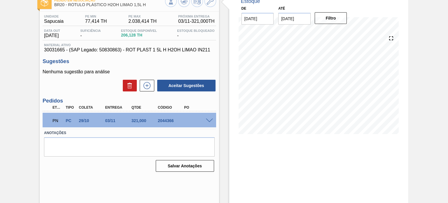
scroll to position [48, 0]
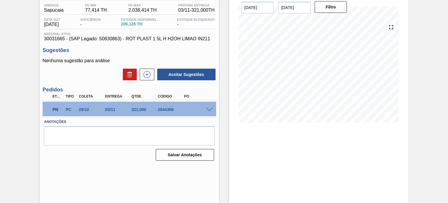
click at [210, 109] on span at bounding box center [209, 109] width 7 height 4
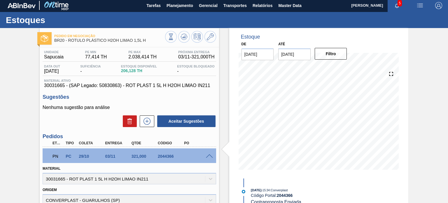
scroll to position [0, 0]
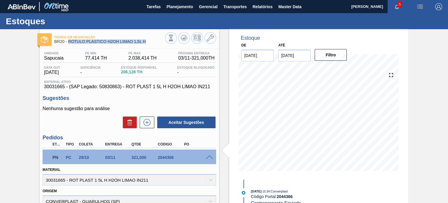
drag, startPoint x: 146, startPoint y: 44, endPoint x: 69, endPoint y: 46, distance: 77.6
click at [69, 46] on div "Pedido em Negociação BR20 - RÓTULO PLÁSTICO H2OH LIMAO 1,5L H Unidade Sapucaia …" at bounding box center [129, 191] width 179 height 325
copy span "RÓTULO PLÁSTICO H2OH LIMAO 1,5L H"
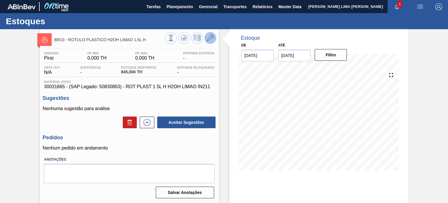
click at [211, 43] on button at bounding box center [210, 38] width 12 height 12
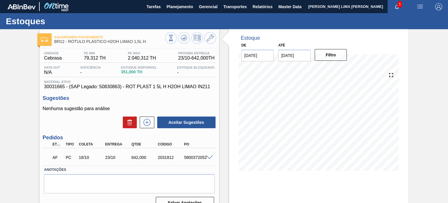
click at [205, 159] on div at bounding box center [210, 157] width 12 height 4
click at [208, 157] on span at bounding box center [209, 157] width 7 height 4
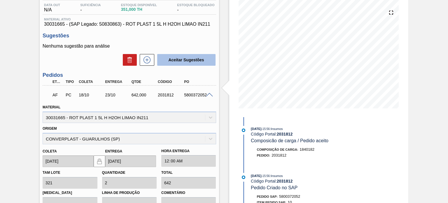
scroll to position [35, 0]
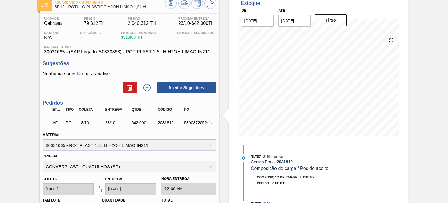
click at [210, 123] on span at bounding box center [209, 122] width 7 height 4
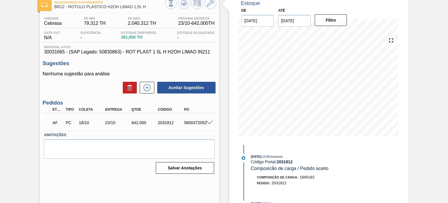
scroll to position [0, 0]
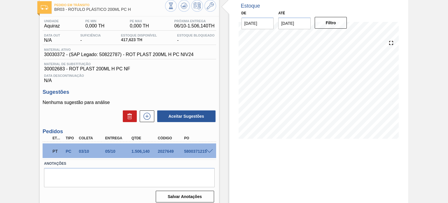
scroll to position [48, 0]
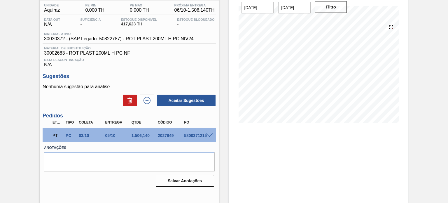
click at [208, 133] on span at bounding box center [209, 135] width 7 height 4
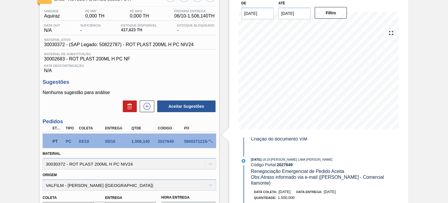
scroll to position [19, 0]
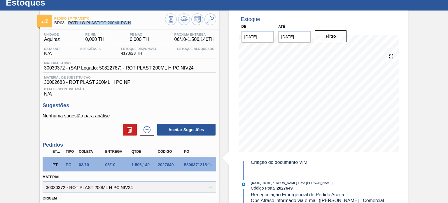
drag, startPoint x: 134, startPoint y: 23, endPoint x: 69, endPoint y: 23, distance: 65.3
click at [69, 23] on span "BR03 - RÓTULO PLÁSTICO 200ML PC H" at bounding box center [109, 23] width 111 height 4
copy span "RÓTULO PLÁSTICO 200ML PC H"
click at [171, 165] on div "2027649" at bounding box center [170, 164] width 29 height 5
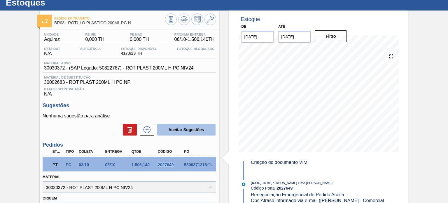
copy div "2027649"
click at [182, 20] on icon at bounding box center [184, 19] width 7 height 7
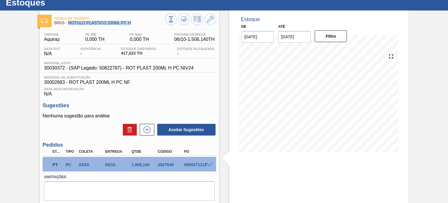
drag, startPoint x: 131, startPoint y: 22, endPoint x: 69, endPoint y: 25, distance: 62.5
click at [69, 25] on div "Pedido [PERSON_NAME] BR03 - RÓTULO PLÁSTICO 200ML PC H" at bounding box center [109, 20] width 111 height 13
copy span "RÓTULO PLÁSTICO 200ML PC H"
click at [157, 165] on div "2027649" at bounding box center [170, 164] width 29 height 5
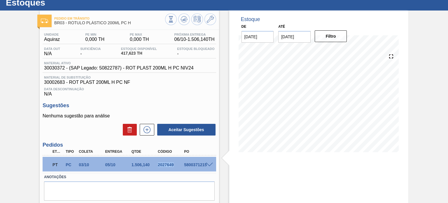
copy div "2027649"
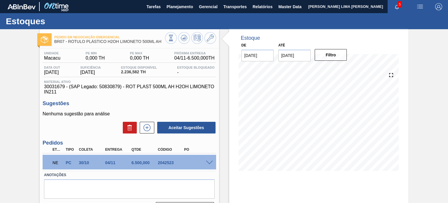
click at [209, 160] on span at bounding box center [209, 162] width 7 height 4
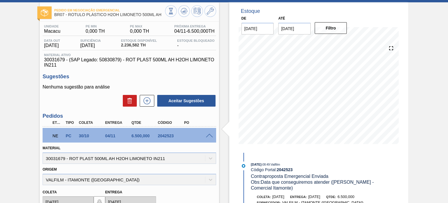
scroll to position [58, 0]
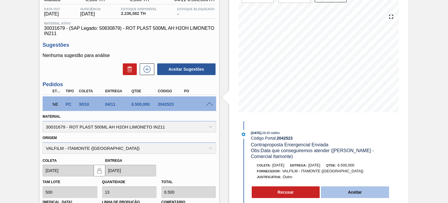
click at [345, 192] on button "Aceitar" at bounding box center [355, 192] width 68 height 12
click at [349, 192] on button "Aceitar" at bounding box center [355, 192] width 68 height 12
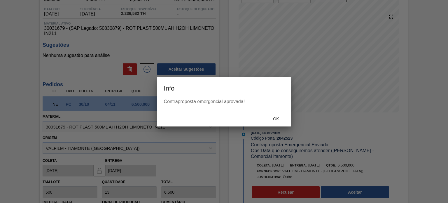
click at [276, 115] on div "Ok" at bounding box center [276, 118] width 26 height 11
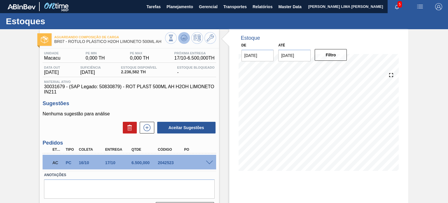
click at [185, 38] on icon at bounding box center [184, 37] width 7 height 7
click at [183, 38] on icon at bounding box center [184, 37] width 7 height 7
click at [211, 165] on div "NE PC 30/10 04/11 4.000,000 2042711" at bounding box center [129, 162] width 173 height 15
click at [210, 164] on span at bounding box center [209, 162] width 7 height 4
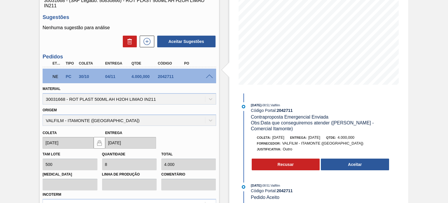
scroll to position [87, 0]
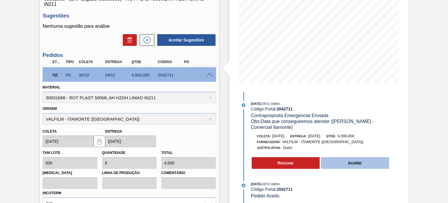
click at [337, 160] on button "Aceitar" at bounding box center [355, 163] width 68 height 12
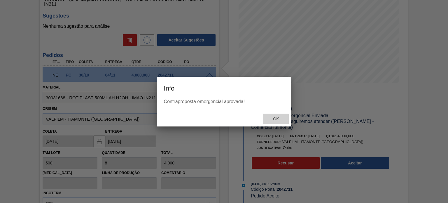
click at [280, 120] on span "Ok" at bounding box center [275, 118] width 15 height 5
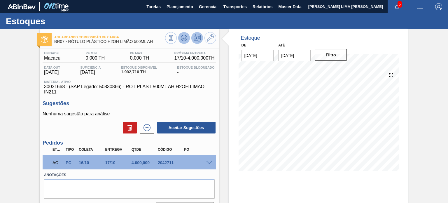
click at [183, 36] on icon at bounding box center [184, 37] width 7 height 7
click at [173, 39] on icon at bounding box center [171, 38] width 6 height 6
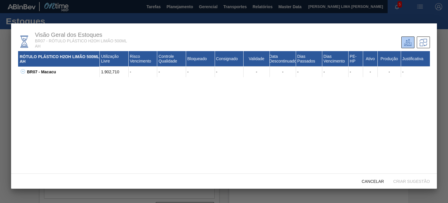
click at [27, 71] on div "BR07 - Macacu" at bounding box center [62, 71] width 74 height 10
click at [24, 71] on icon at bounding box center [23, 71] width 4 height 4
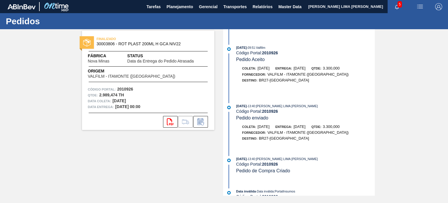
scroll to position [678, 0]
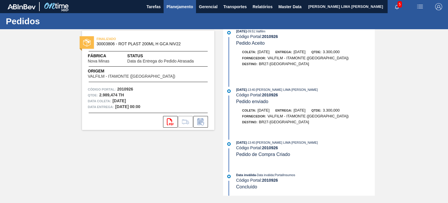
click at [180, 10] on button "Planejamento" at bounding box center [180, 6] width 32 height 13
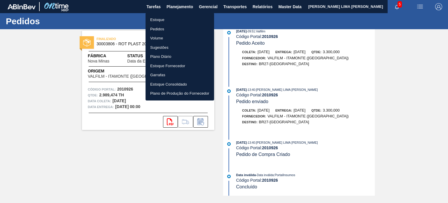
click at [57, 88] on div at bounding box center [224, 101] width 448 height 203
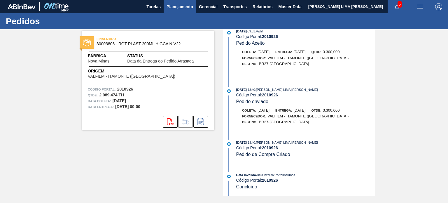
click at [180, 10] on span "Planejamento" at bounding box center [180, 6] width 27 height 7
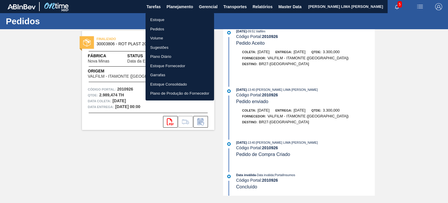
click at [175, 18] on li "Estoque" at bounding box center [180, 19] width 69 height 9
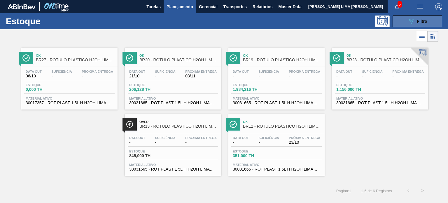
click at [405, 24] on button "089F7B8B-B2A5-4AFE-B5C0-19BA573D28AC Filtro" at bounding box center [418, 21] width 50 height 12
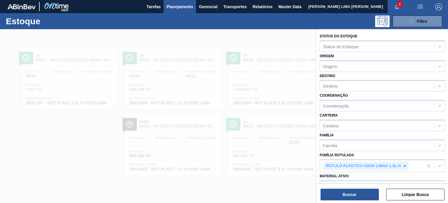
click at [392, 131] on div "Carteira" at bounding box center [382, 125] width 125 height 11
click at [379, 116] on div "Carteira Carteira" at bounding box center [382, 121] width 125 height 20
click at [405, 164] on icon at bounding box center [405, 166] width 4 height 4
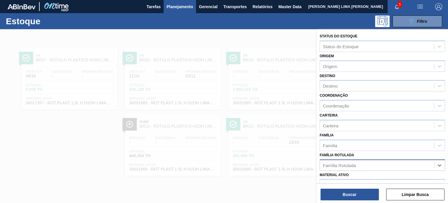
paste Rotulada "RÓTULO PLÁSTICO 200ML PC H"
type Rotulada "RÓTULO PLÁSTICO 200ML PC H"
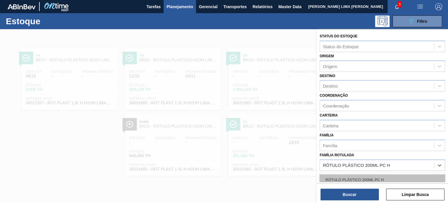
click at [375, 175] on div "RÓTULO PLÁSTICO 200ML PC H" at bounding box center [382, 179] width 125 height 11
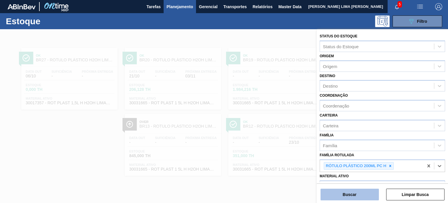
click at [361, 193] on button "Buscar" at bounding box center [350, 194] width 58 height 12
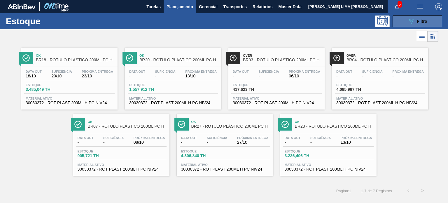
click at [400, 27] on button "089F7B8B-B2A5-4AFE-B5C0-19BA573D28AC Filtro" at bounding box center [418, 21] width 50 height 12
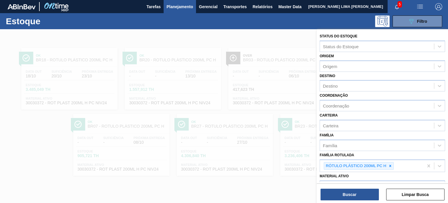
click at [274, 45] on div at bounding box center [224, 130] width 448 height 203
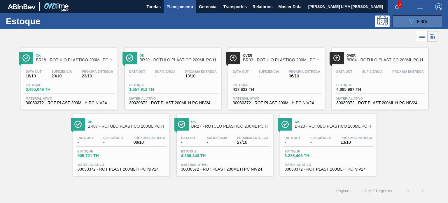
click at [424, 26] on button "089F7B8B-B2A5-4AFE-B5C0-19BA573D28AC Filtro" at bounding box center [418, 21] width 50 height 12
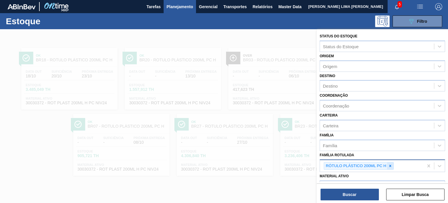
click at [388, 167] on div at bounding box center [390, 165] width 6 height 7
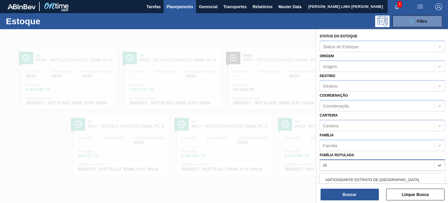
type Rotulada "r"
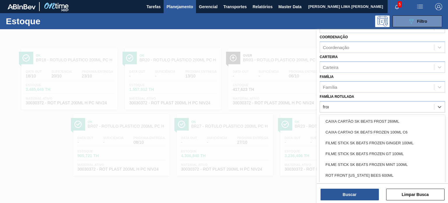
type Rotulada "front"
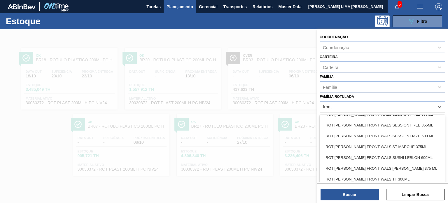
scroll to position [583, 0]
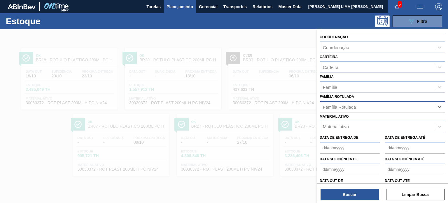
drag, startPoint x: 347, startPoint y: 107, endPoint x: 320, endPoint y: 106, distance: 26.8
click at [320, 106] on div "Família Rotulada" at bounding box center [377, 106] width 114 height 8
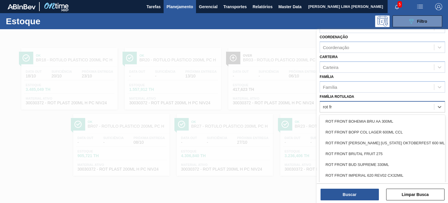
type Rotulada "rot fro"
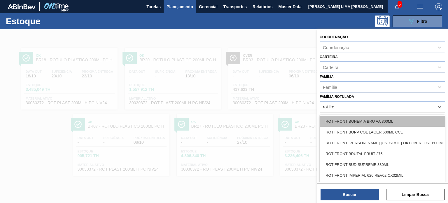
click at [369, 122] on div "ROT FRONT BOHEMIA BRU AA 300ML" at bounding box center [382, 121] width 125 height 11
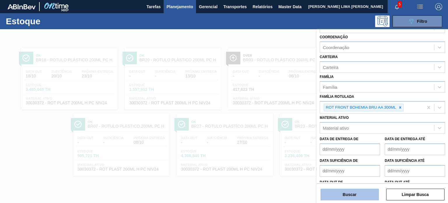
click at [358, 192] on button "Buscar" at bounding box center [350, 194] width 58 height 12
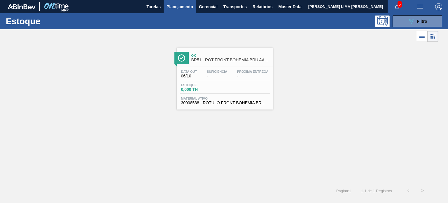
click at [255, 71] on span "Próxima Entrega" at bounding box center [252, 71] width 31 height 3
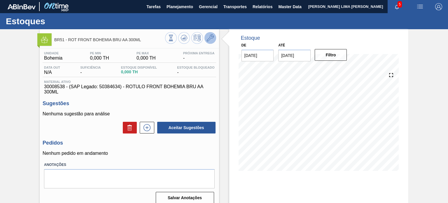
click at [211, 35] on icon at bounding box center [210, 37] width 7 height 7
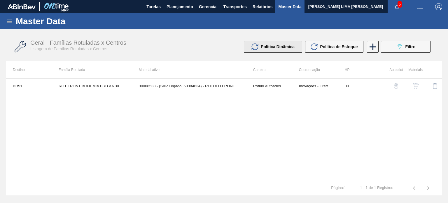
click at [289, 47] on span "Política Dinâmica" at bounding box center [278, 46] width 34 height 5
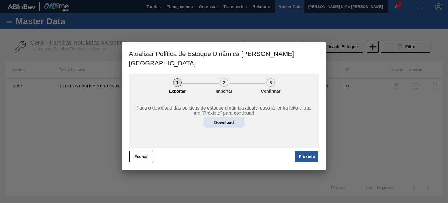
click at [237, 116] on button "Download" at bounding box center [224, 122] width 41 height 12
drag, startPoint x: 143, startPoint y: 143, endPoint x: 173, endPoint y: 109, distance: 44.8
click at [143, 150] on button "Fechar" at bounding box center [140, 156] width 23 height 12
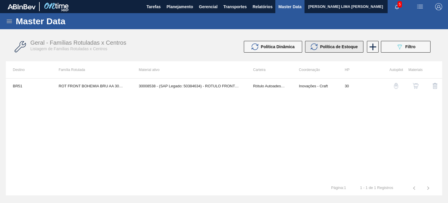
click at [328, 41] on button "Política de Estoque" at bounding box center [334, 47] width 58 height 12
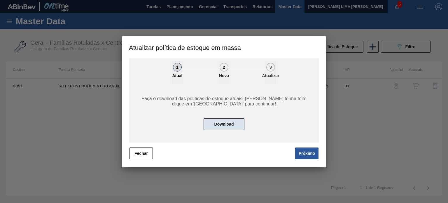
click at [230, 120] on button "Download" at bounding box center [224, 124] width 41 height 12
click at [304, 149] on button "Próximo" at bounding box center [306, 153] width 23 height 12
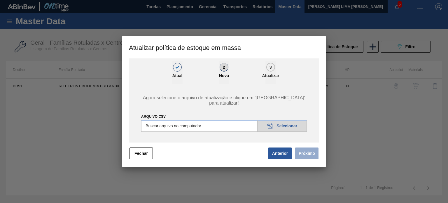
click at [270, 120] on input "ARQUIVO CSV" at bounding box center [224, 126] width 166 height 12
type input "C:\fakepath\POLITICA_DE_ESTOQUE_20251006_102449.csv"
click at [297, 154] on button "Próximo" at bounding box center [306, 153] width 23 height 12
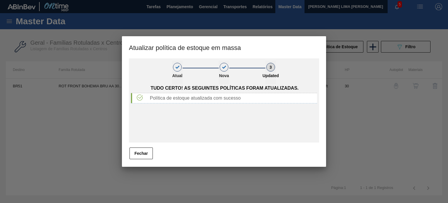
click at [147, 156] on button "Fechar" at bounding box center [140, 153] width 23 height 12
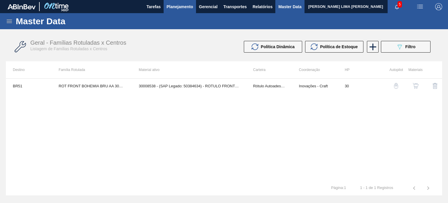
click at [177, 10] on span "Planejamento" at bounding box center [180, 6] width 27 height 7
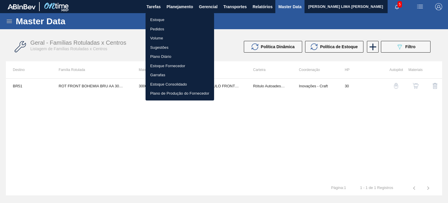
click at [165, 17] on li "Estoque" at bounding box center [180, 19] width 69 height 9
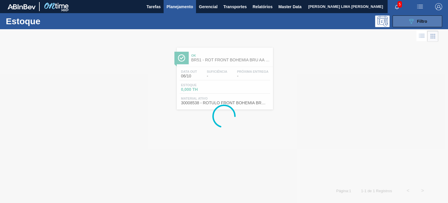
click at [407, 23] on button "089F7B8B-B2A5-4AFE-B5C0-19BA573D28AC Filtro" at bounding box center [418, 21] width 50 height 12
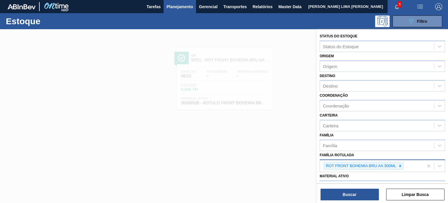
click at [400, 165] on icon at bounding box center [400, 166] width 4 height 4
type Rotulada "gca 200"
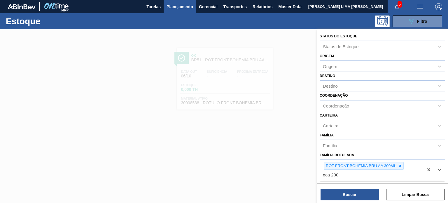
scroll to position [58, 0]
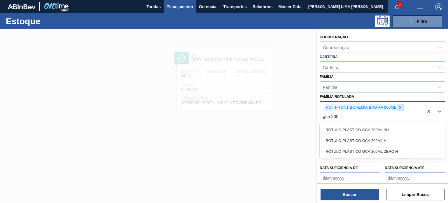
click at [399, 107] on icon at bounding box center [400, 107] width 4 height 4
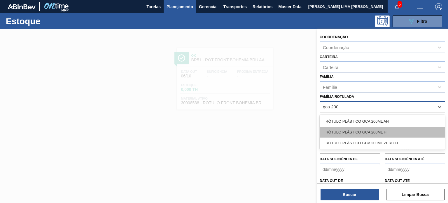
click at [388, 132] on div "RÓTULO PLÁSTICO GCA 200ML H" at bounding box center [382, 132] width 125 height 11
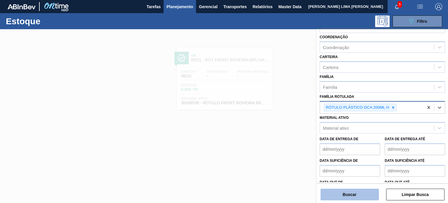
click at [370, 193] on button "Buscar" at bounding box center [350, 194] width 58 height 12
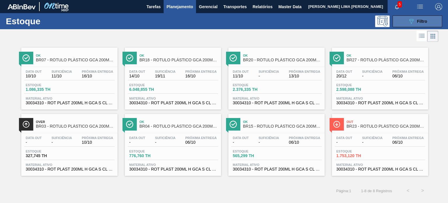
click at [411, 26] on button "089F7B8B-B2A5-4AFE-B5C0-19BA573D28AC Filtro" at bounding box center [418, 21] width 50 height 12
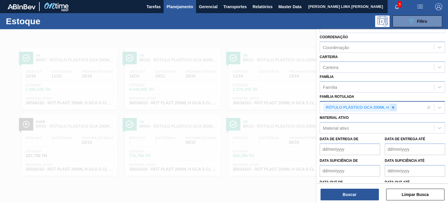
click at [392, 108] on div at bounding box center [393, 107] width 6 height 7
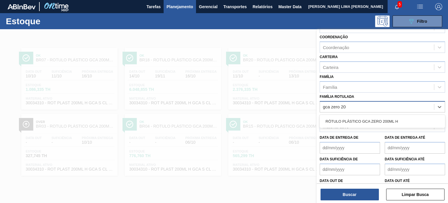
type Rotulada "gca zero 200"
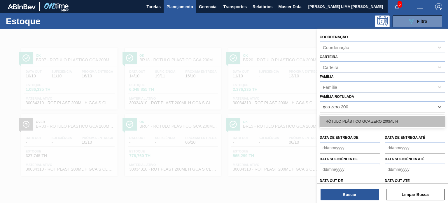
click at [378, 116] on div "RÓTULO PLÁSTICO GCA ZERO 200ML H" at bounding box center [382, 121] width 125 height 11
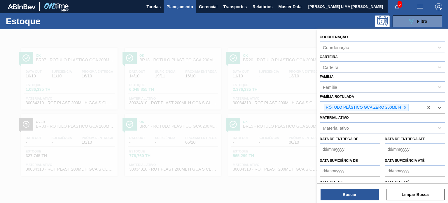
click at [357, 188] on div "Buscar Limpar Busca" at bounding box center [382, 191] width 131 height 16
click at [356, 189] on button "Buscar" at bounding box center [350, 194] width 58 height 12
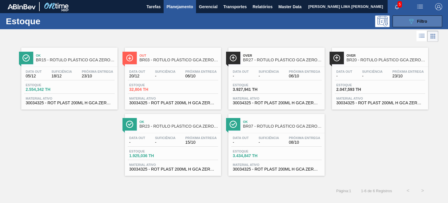
click at [419, 18] on div "089F7B8B-B2A5-4AFE-B5C0-19BA573D28AC Filtro" at bounding box center [418, 21] width 20 height 7
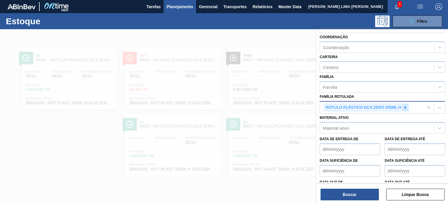
click at [406, 106] on icon at bounding box center [405, 107] width 4 height 4
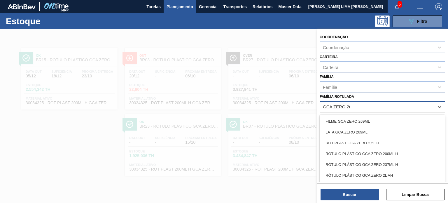
type Rotulada "GCA ZERO 200"
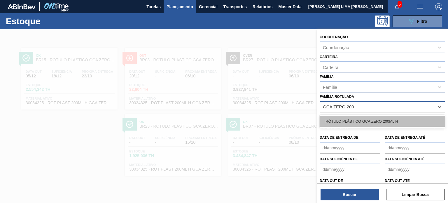
click at [375, 121] on div "RÓTULO PLÁSTICO GCA ZERO 200ML H" at bounding box center [382, 121] width 125 height 11
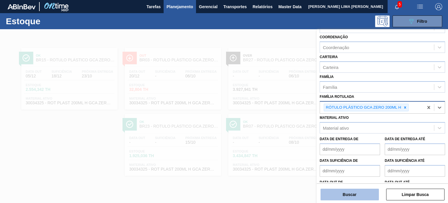
click at [359, 197] on button "Buscar" at bounding box center [350, 194] width 58 height 12
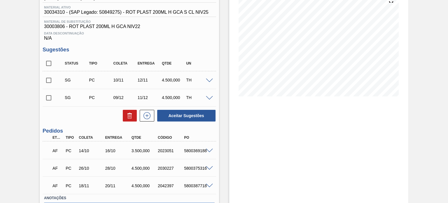
scroll to position [87, 0]
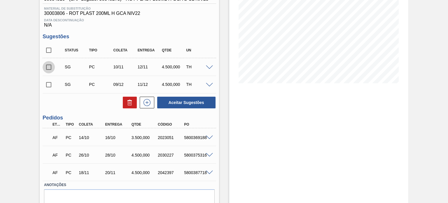
click at [50, 65] on input "checkbox" at bounding box center [49, 67] width 12 height 12
click at [184, 104] on button "Aceitar Sugestões" at bounding box center [186, 103] width 58 height 12
checkbox input "false"
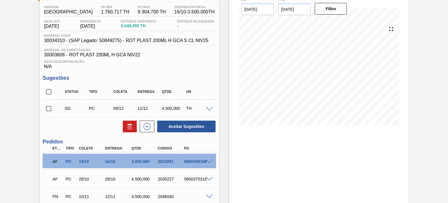
scroll to position [0, 0]
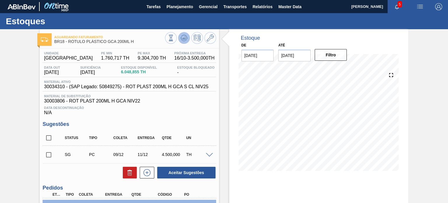
click at [183, 38] on icon at bounding box center [184, 37] width 4 height 3
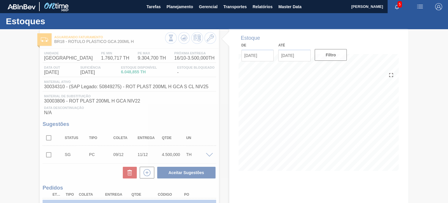
click at [146, 76] on div at bounding box center [224, 116] width 448 height 174
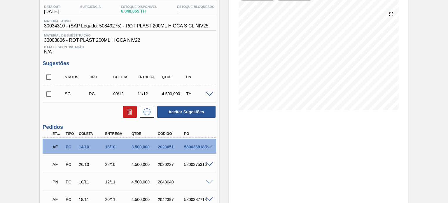
scroll to position [113, 0]
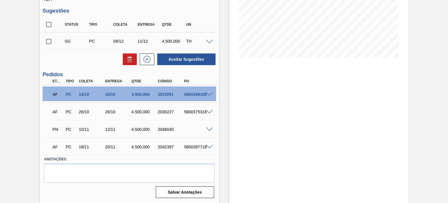
click at [161, 128] on div "2048040" at bounding box center [170, 129] width 29 height 5
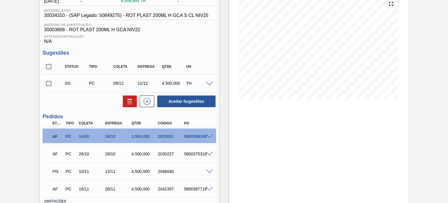
scroll to position [0, 0]
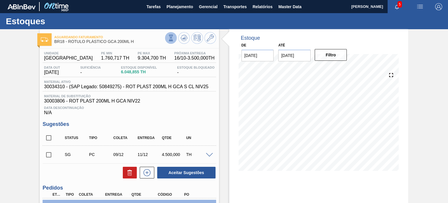
click at [171, 36] on icon at bounding box center [171, 38] width 6 height 6
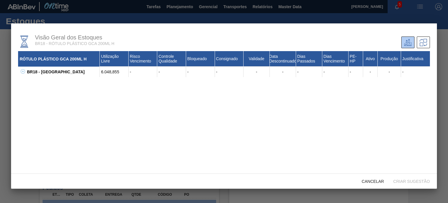
click at [22, 72] on icon at bounding box center [23, 71] width 4 height 4
drag, startPoint x: 120, startPoint y: 84, endPoint x: 101, endPoint y: 84, distance: 19.0
click at [101, 84] on div "6.048,855" at bounding box center [114, 82] width 29 height 10
copy div "6.048,855"
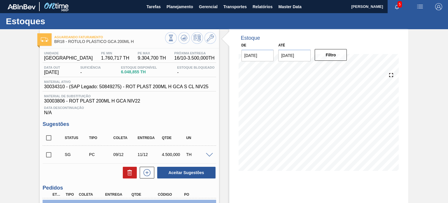
scroll to position [113, 0]
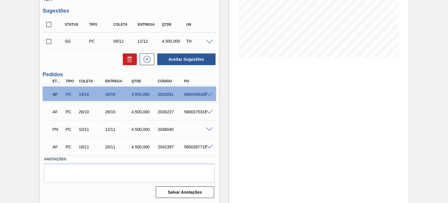
click at [212, 91] on div "AF PC 14/10 16/10 3.500,000 2023051 5800369188" at bounding box center [129, 93] width 173 height 15
click at [212, 93] on span at bounding box center [209, 94] width 7 height 4
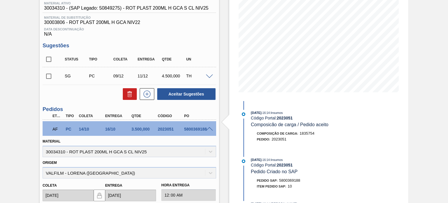
scroll to position [0, 0]
